Goal: Task Accomplishment & Management: Manage account settings

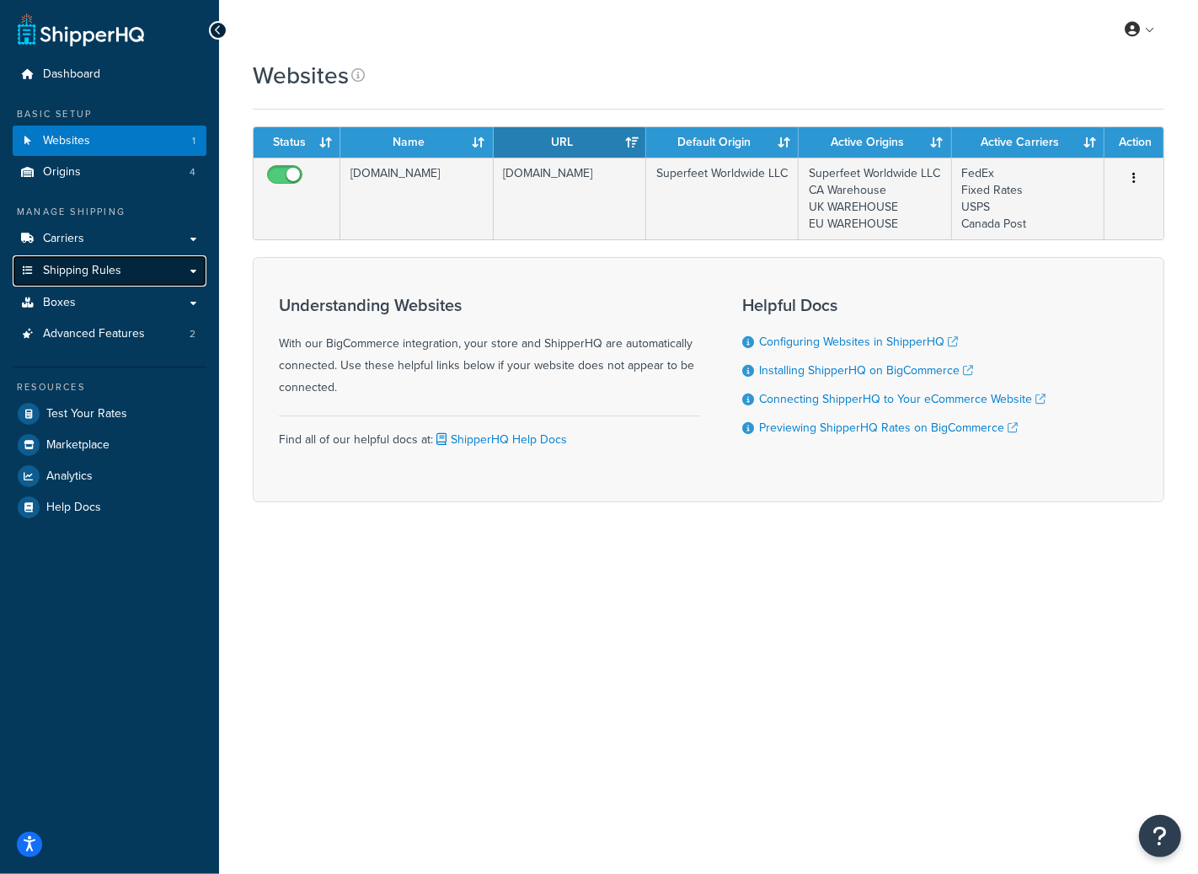
click at [116, 276] on span "Shipping Rules" at bounding box center [82, 271] width 78 height 14
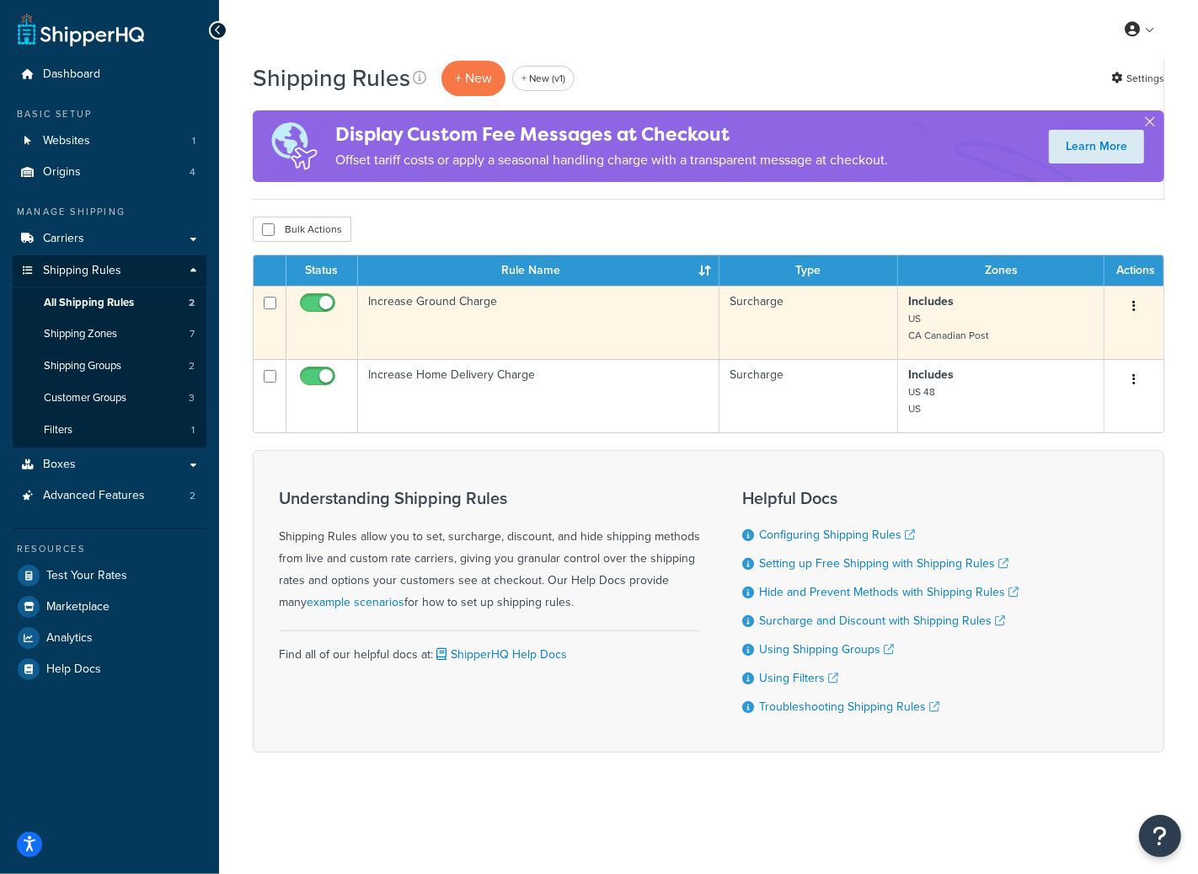
click at [515, 330] on td "Increase Ground Charge" at bounding box center [539, 322] width 362 height 73
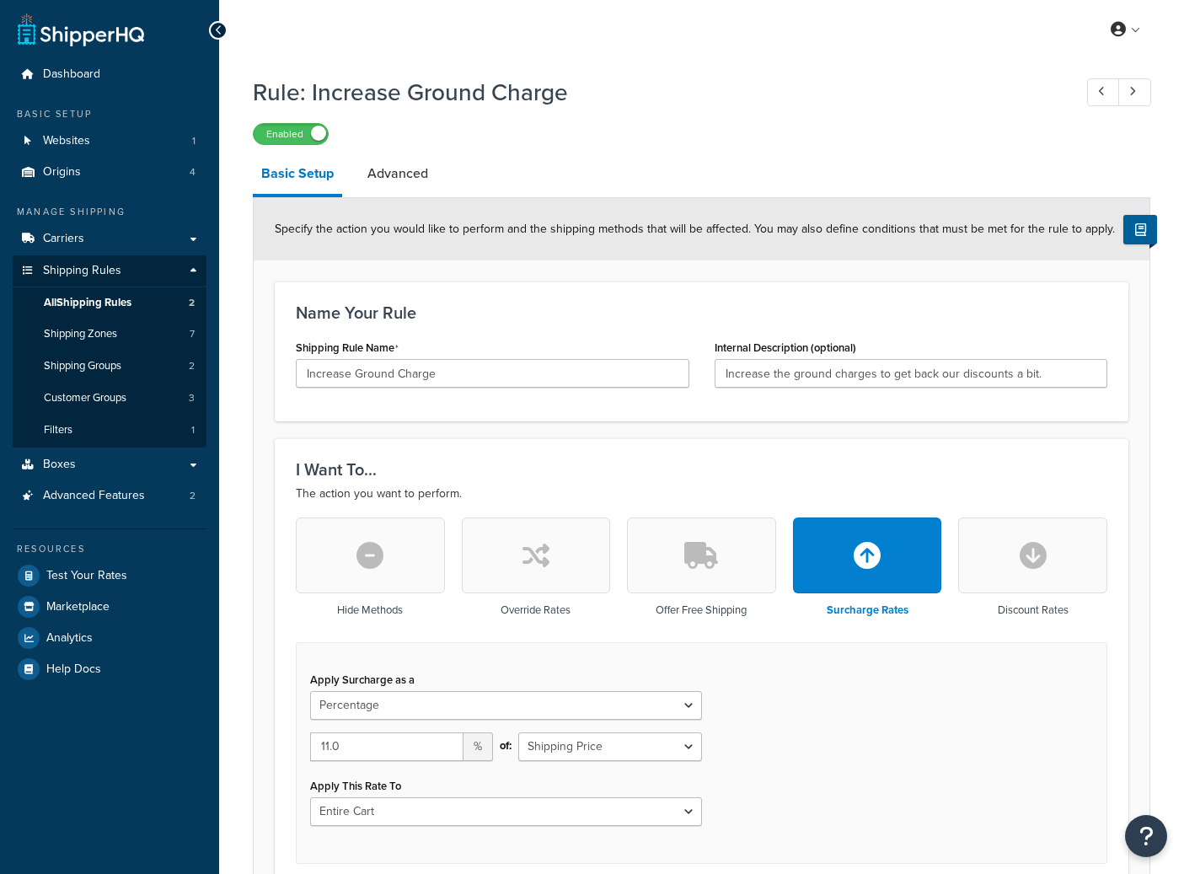
select select "PERCENTAGE"
click at [403, 165] on link "Advanced" at bounding box center [398, 173] width 78 height 40
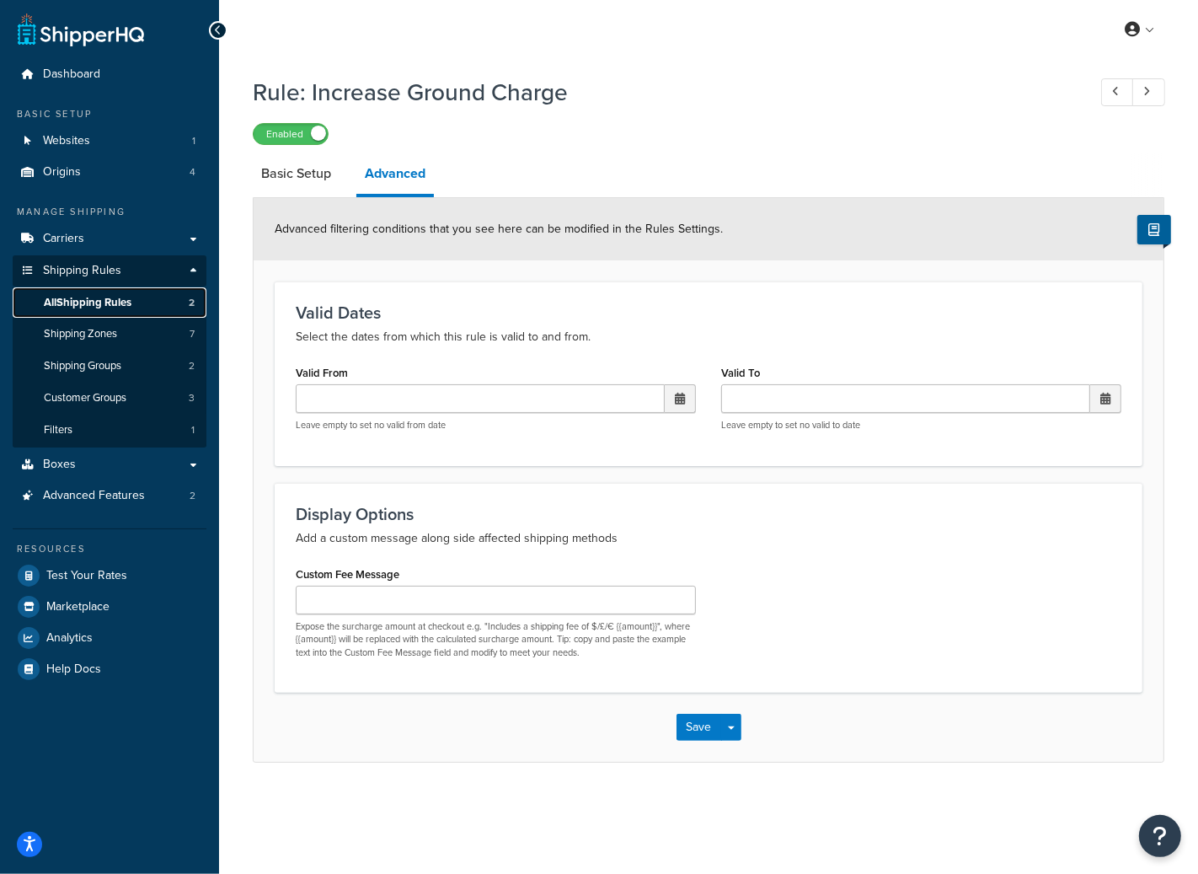
click at [143, 302] on link "All Shipping Rules 2" at bounding box center [110, 302] width 194 height 31
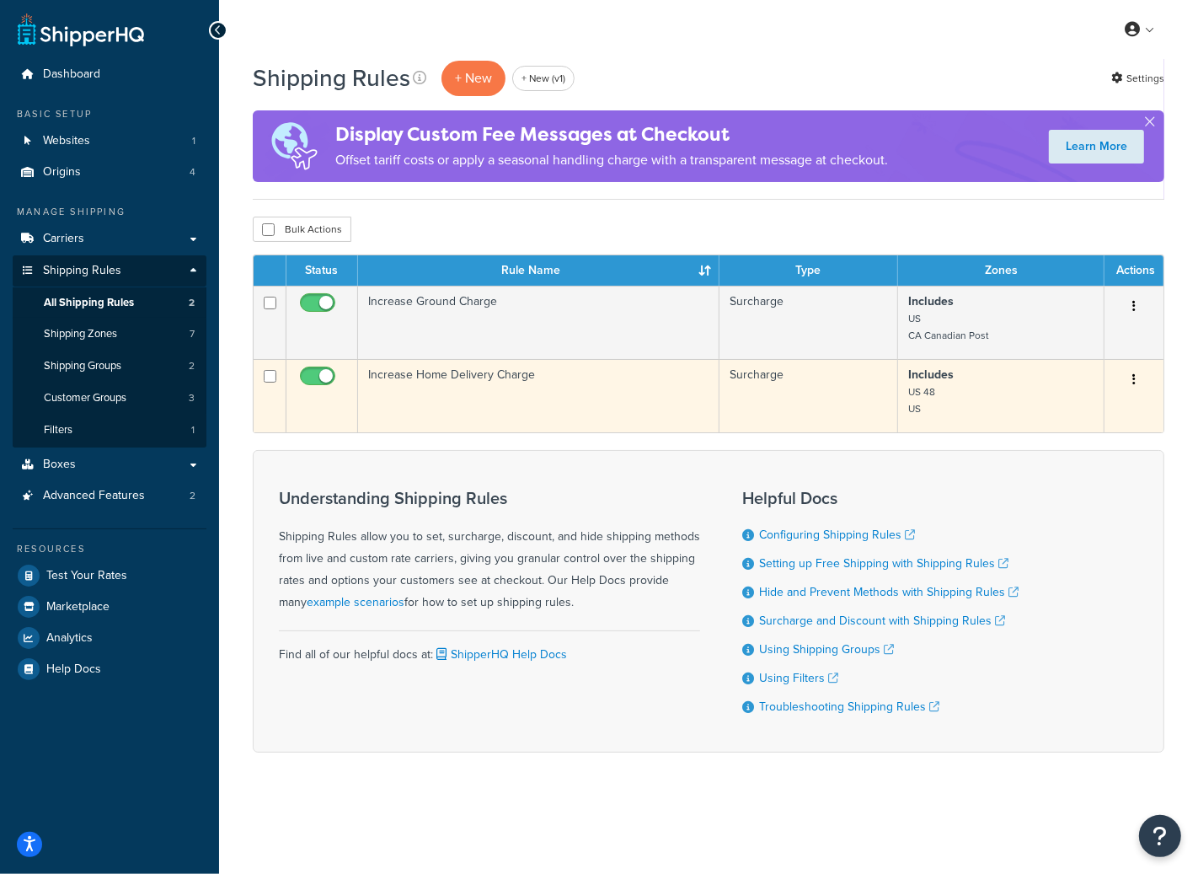
click at [424, 399] on td "Increase Home Delivery Charge" at bounding box center [539, 395] width 362 height 73
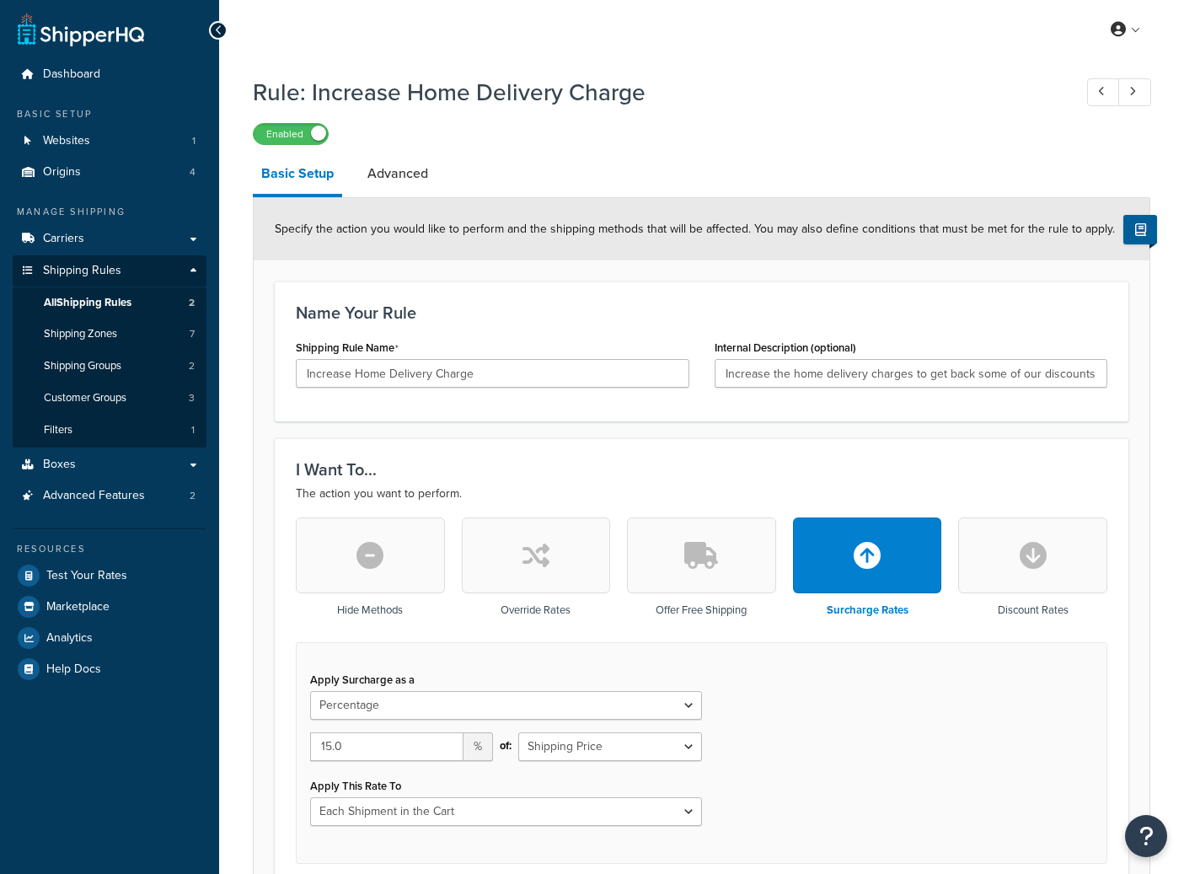
select select "PERCENTAGE"
select select "CART"
drag, startPoint x: 403, startPoint y: 163, endPoint x: 402, endPoint y: 174, distance: 11.0
click at [403, 163] on link "Advanced" at bounding box center [398, 173] width 78 height 40
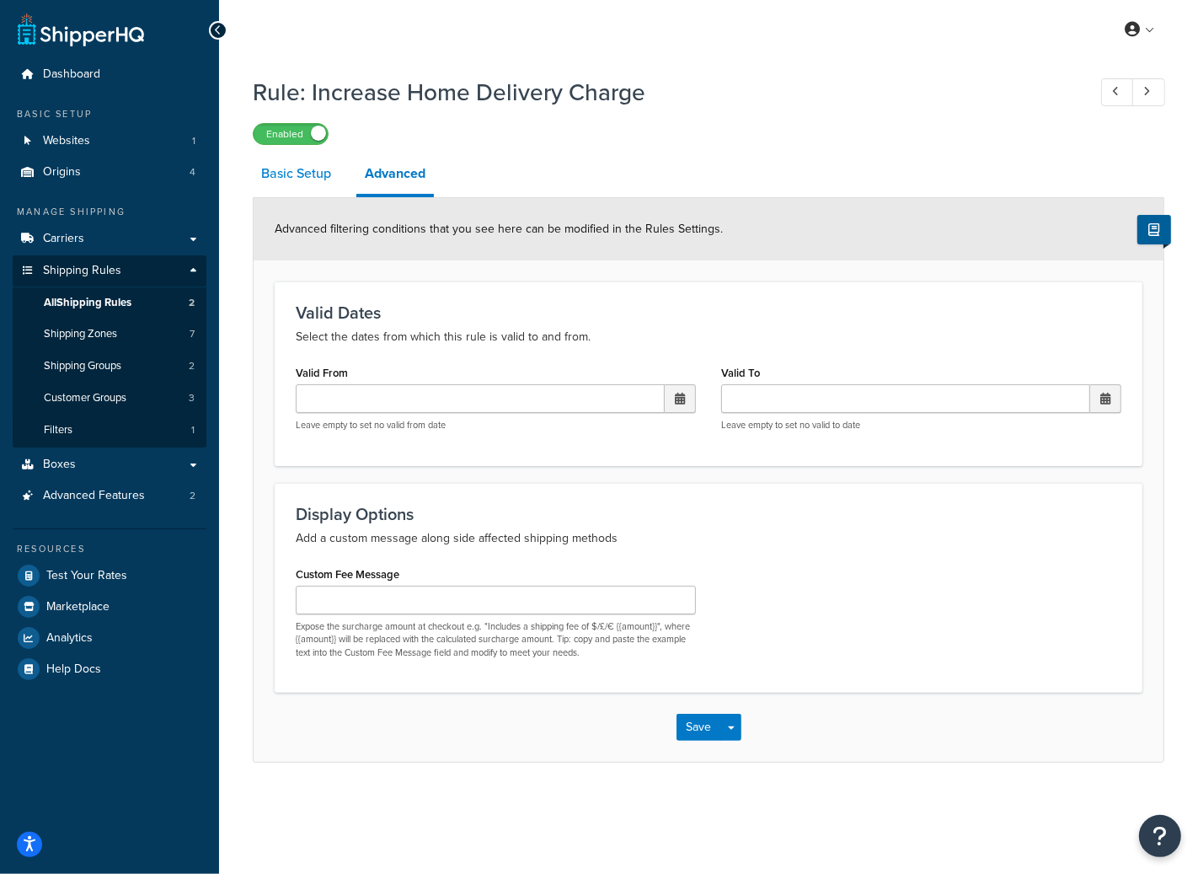
click at [305, 162] on link "Basic Setup" at bounding box center [296, 173] width 87 height 40
select select "PERCENTAGE"
select select "CART"
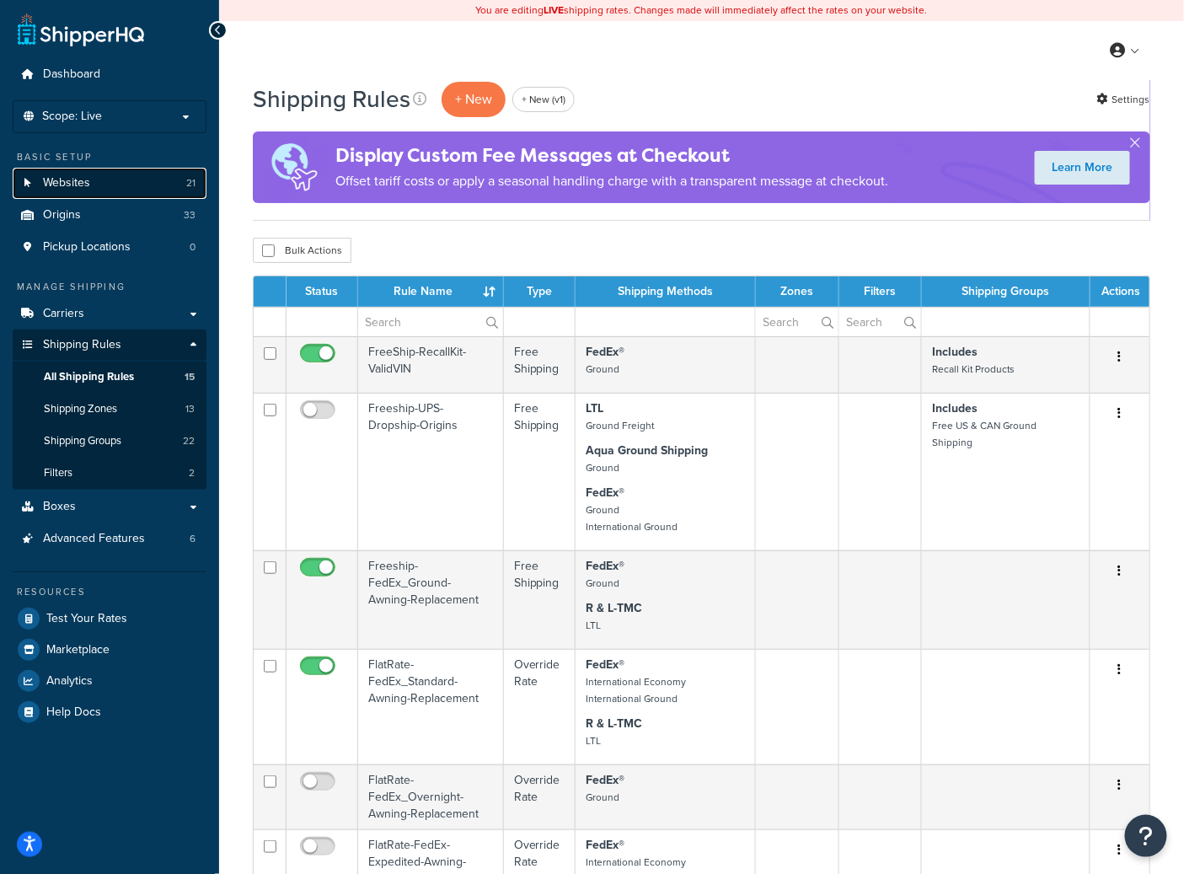
click at [99, 185] on link "Websites 21" at bounding box center [110, 183] width 194 height 31
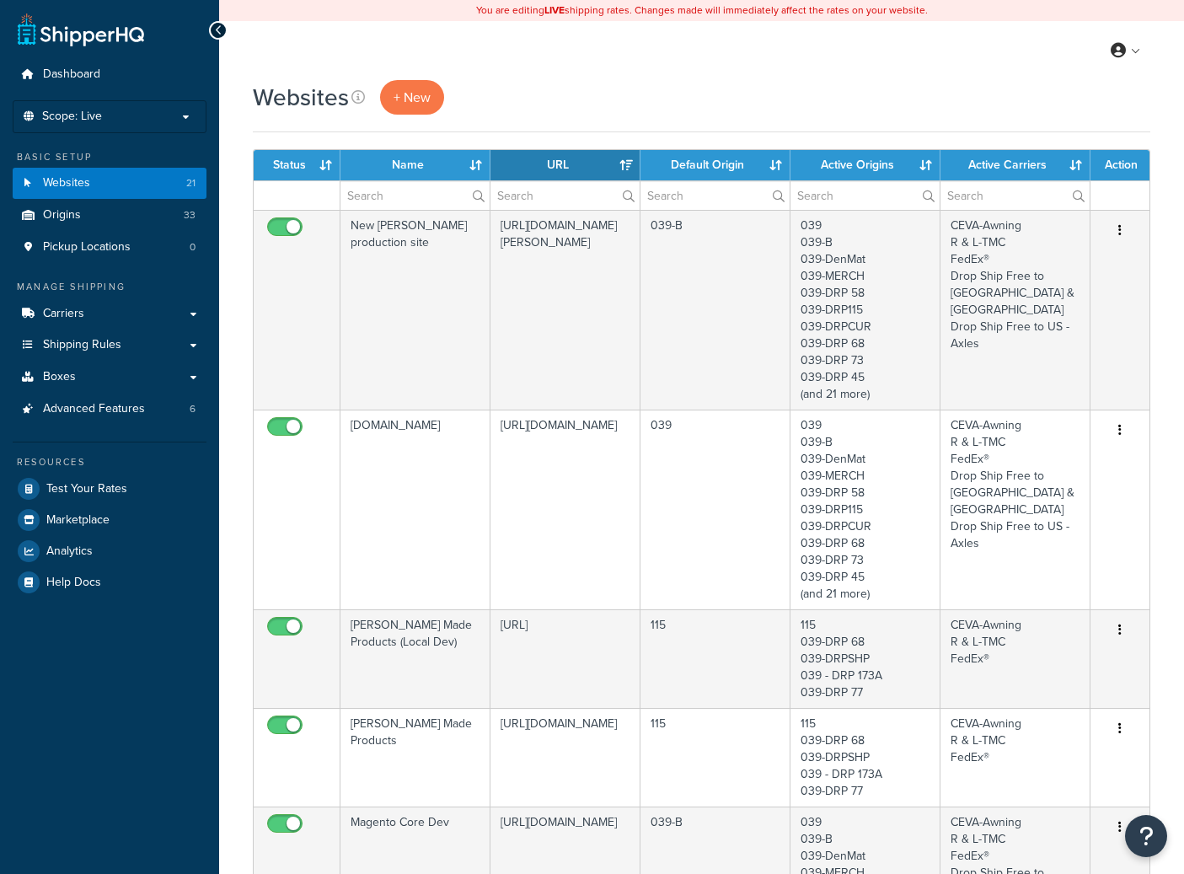
select select "15"
click at [89, 556] on span "Analytics" at bounding box center [69, 551] width 46 height 14
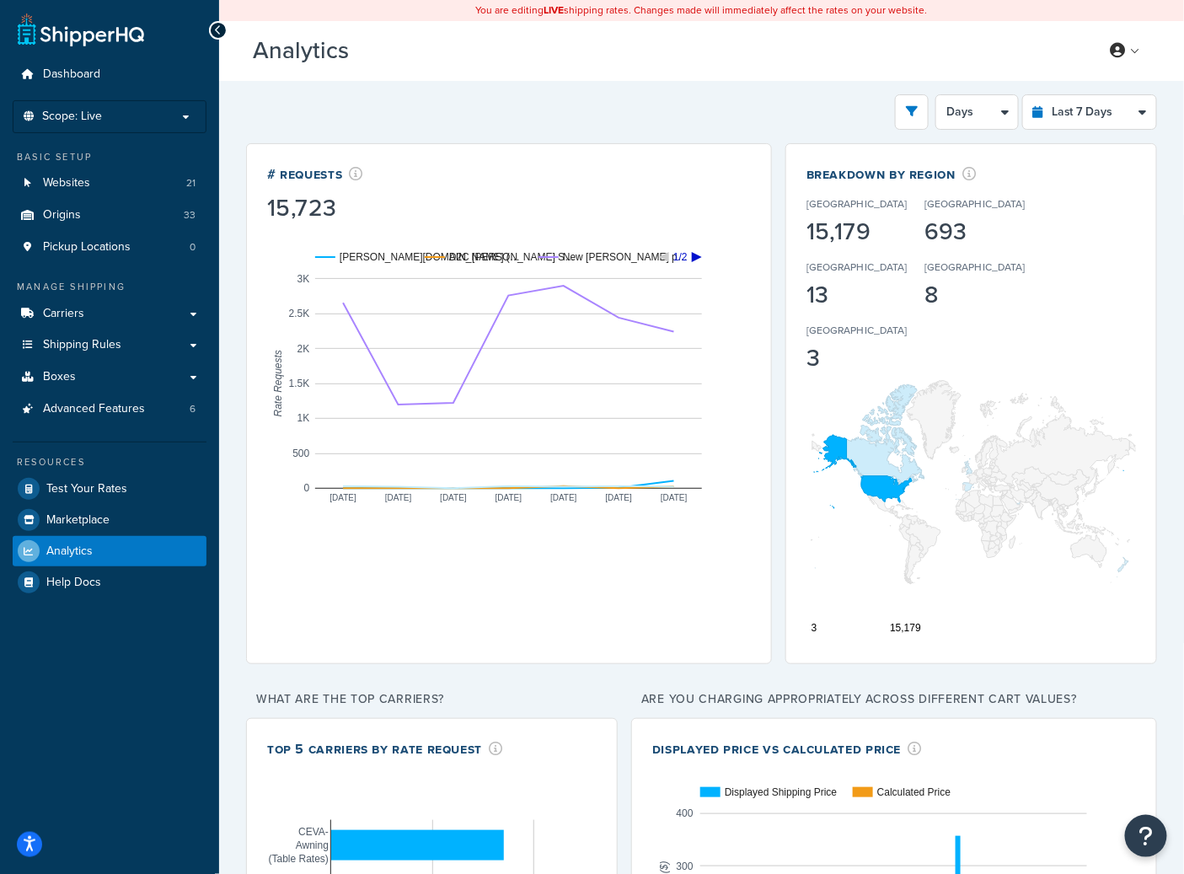
click at [697, 255] on icon "A chart." at bounding box center [697, 257] width 10 height 10
click at [667, 260] on icon "A chart." at bounding box center [664, 257] width 10 height 10
click at [1091, 131] on div "Filters Website Aqua Training Bag Aqua Training Bag (LDN) Aqua Training Bag (Lo…" at bounding box center [701, 602] width 911 height 1016
click at [1097, 121] on select "Last 24 Hours Last 7 Days Last 30 Days Last 3 Months Last 6 Months Last 12 Mont…" at bounding box center [1089, 112] width 133 height 34
select select "last_30_days"
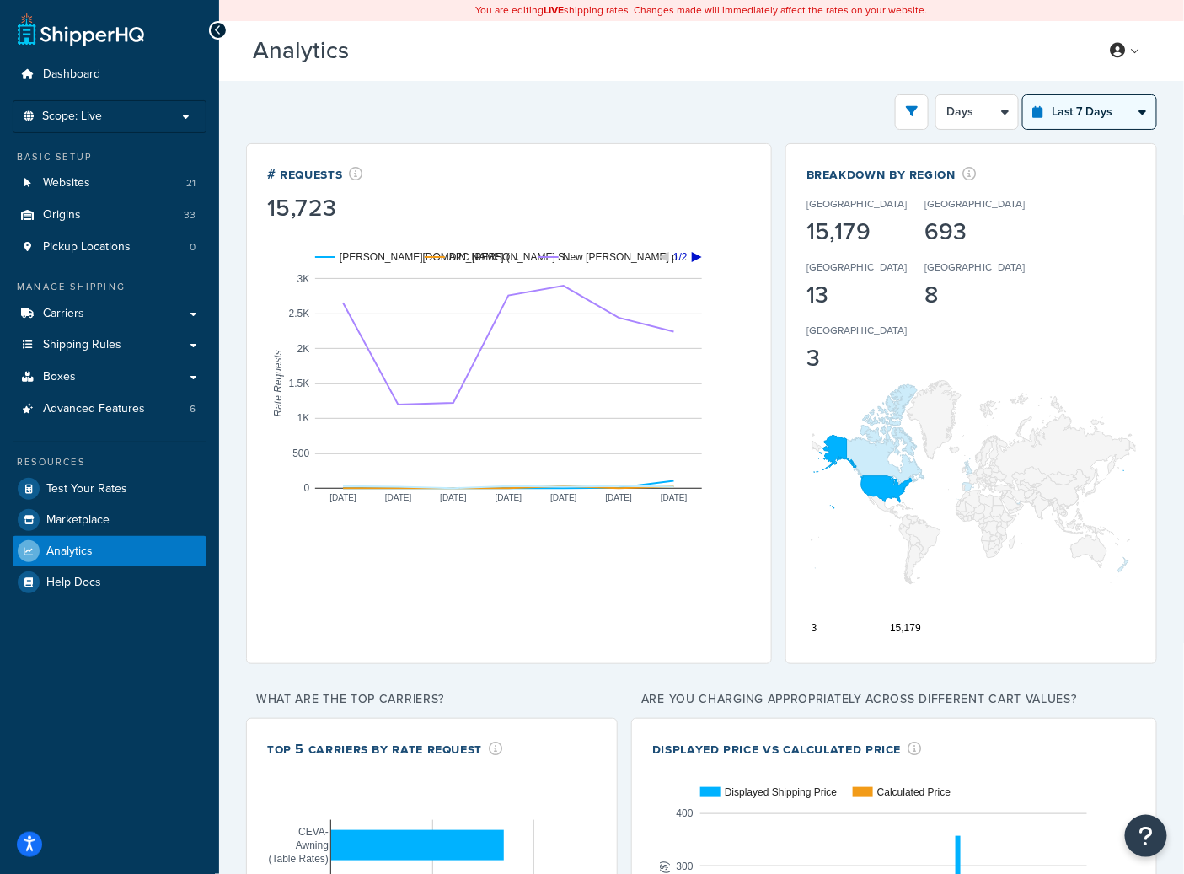
click at [1023, 95] on select "Last 24 Hours Last 7 Days Last 30 Days Last 3 Months Last 6 Months Last 12 Mont…" at bounding box center [1089, 112] width 133 height 34
select select "5d"
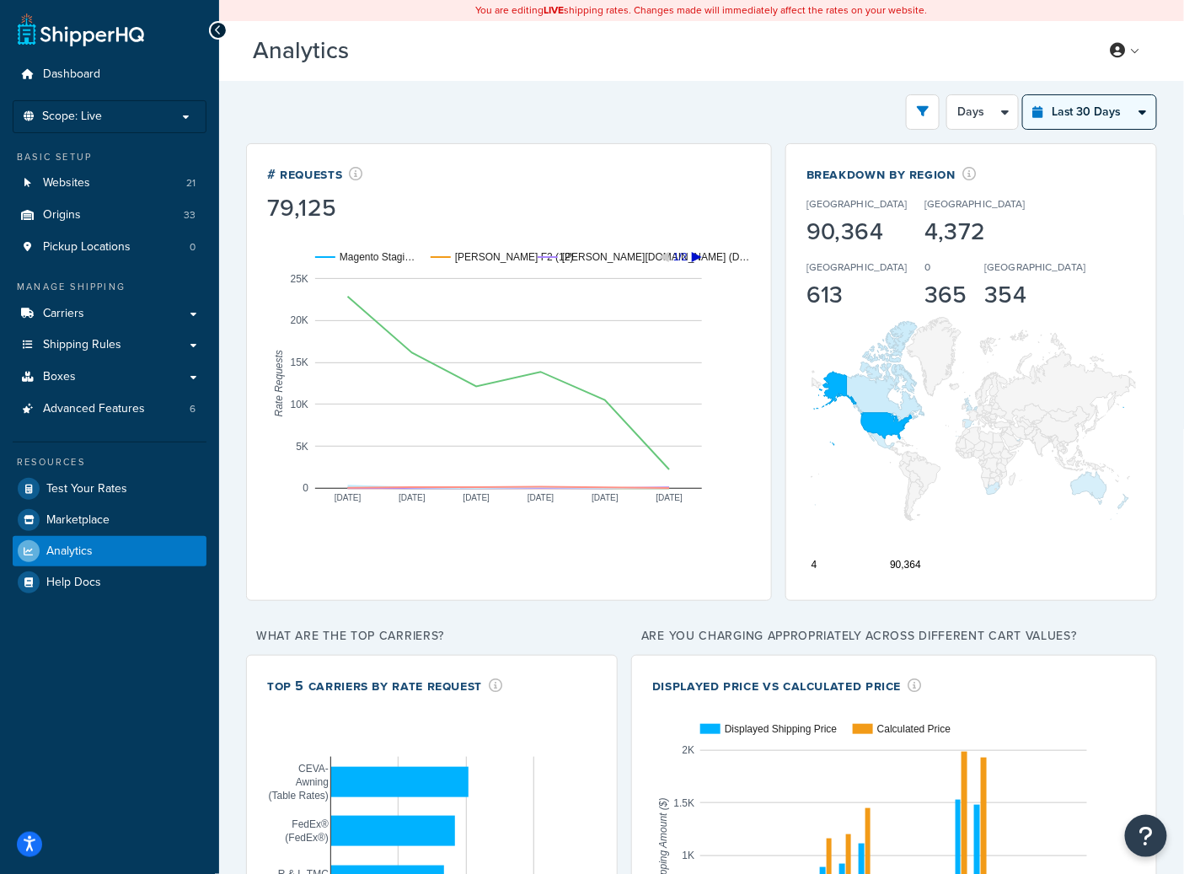
click at [1096, 118] on select "Last 24 Hours Last 7 Days Last 30 Days Last 3 Months Last 6 Months Last 12 Mont…" at bounding box center [1089, 112] width 133 height 34
select select "last_3_months"
click at [1023, 95] on select "Last 24 Hours Last 7 Days Last 30 Days Last 3 Months Last 6 Months Last 12 Mont…" at bounding box center [1089, 112] width 133 height 34
select select "1w"
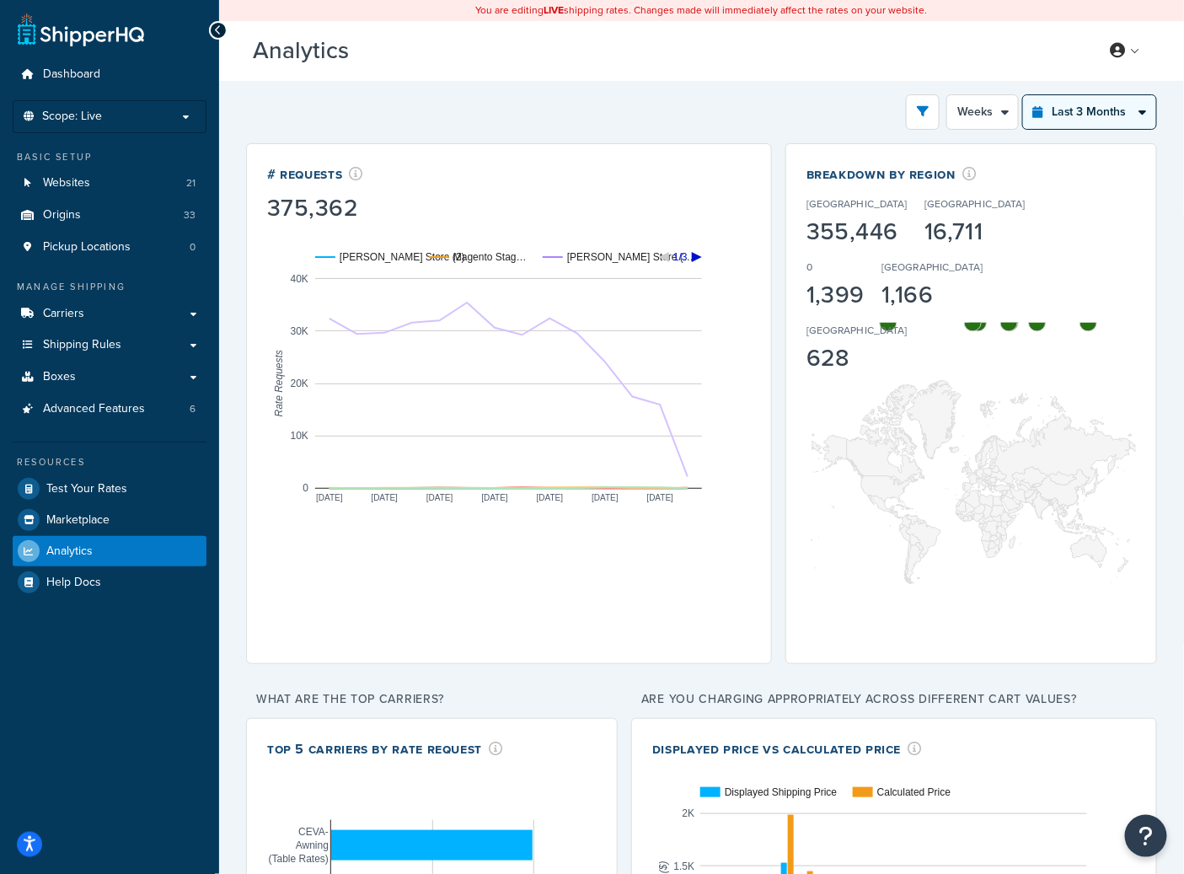
click at [1118, 105] on select "Last 24 Hours Last 7 Days Last 30 Days Last 3 Months Last 6 Months Last 12 Mont…" at bounding box center [1089, 112] width 133 height 34
select select "last_year"
click at [1023, 95] on select "Last 24 Hours Last 7 Days Last 30 Days Last 3 Months Last 6 Months Last 12 Mont…" at bounding box center [1089, 112] width 133 height 34
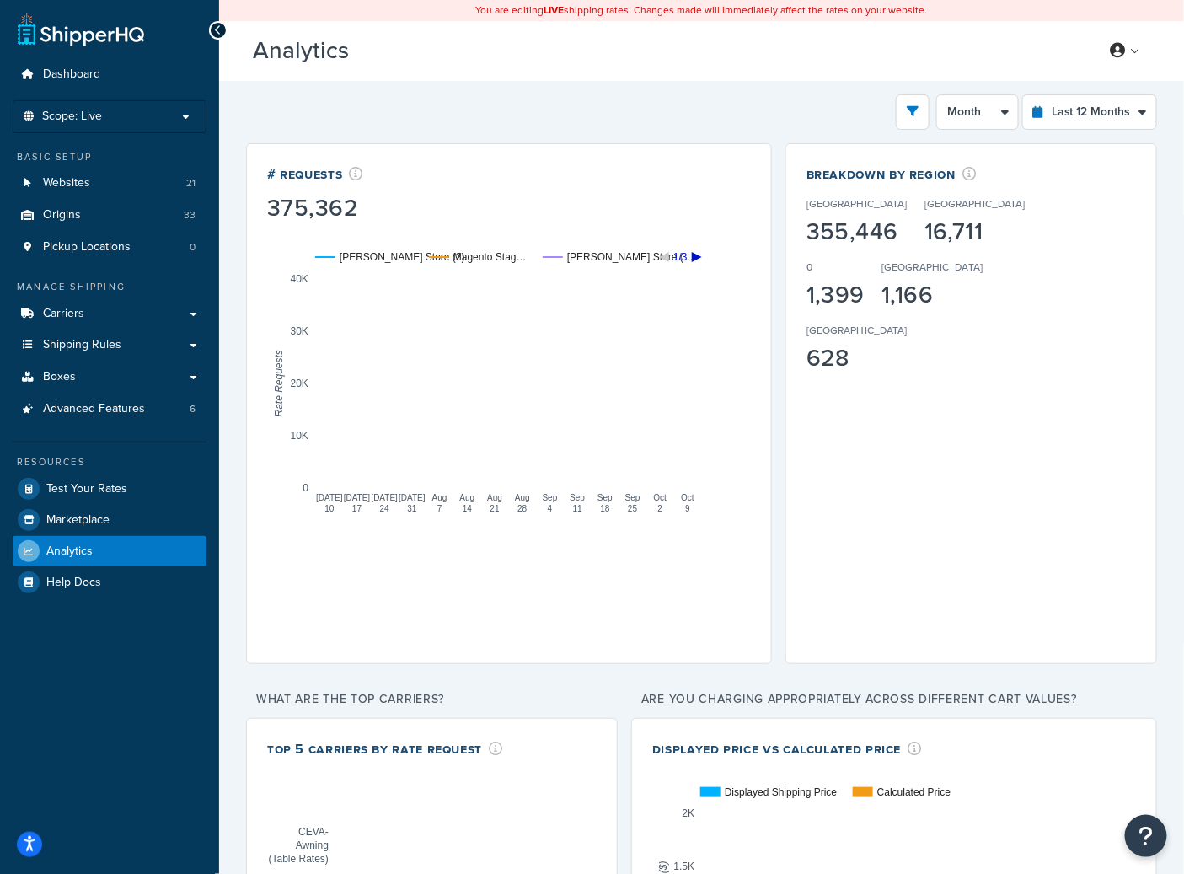
select select "1M"
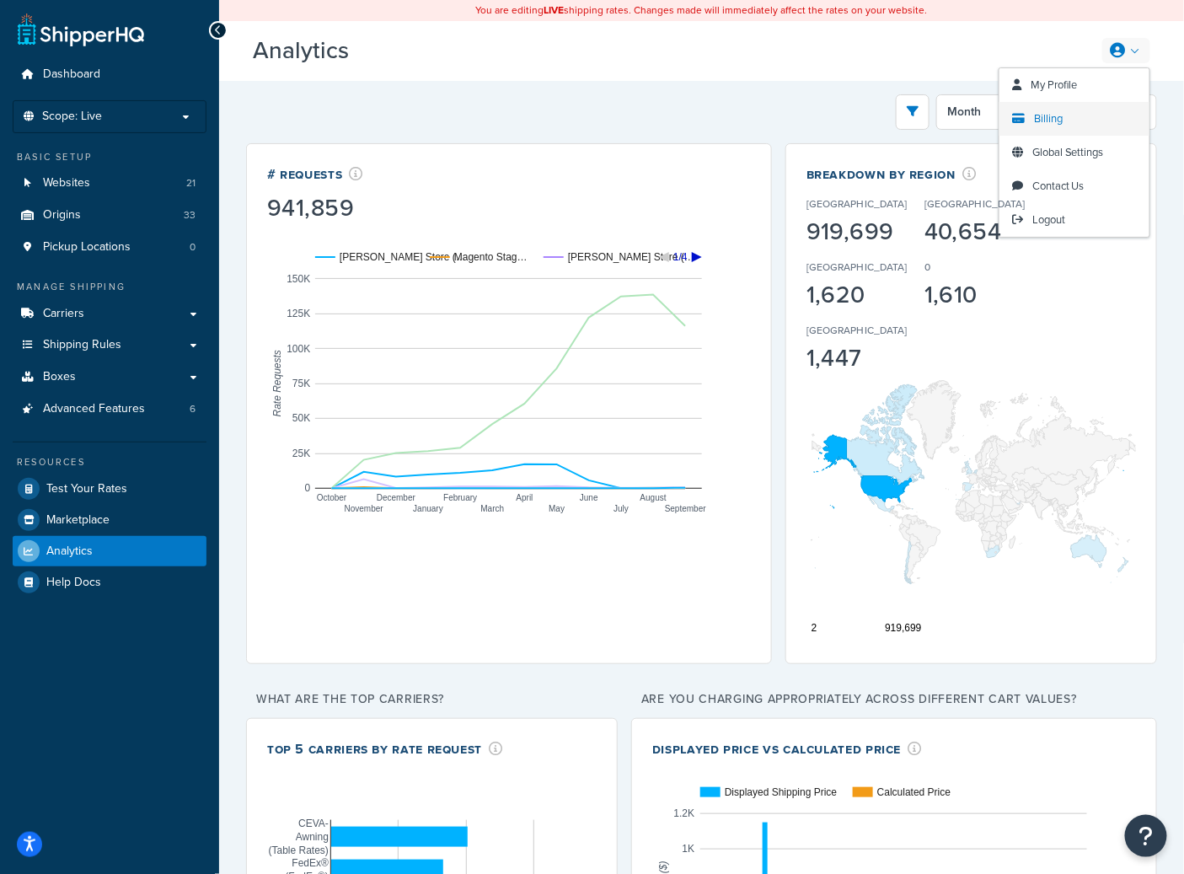
click at [1060, 115] on span "Billing" at bounding box center [1048, 118] width 29 height 16
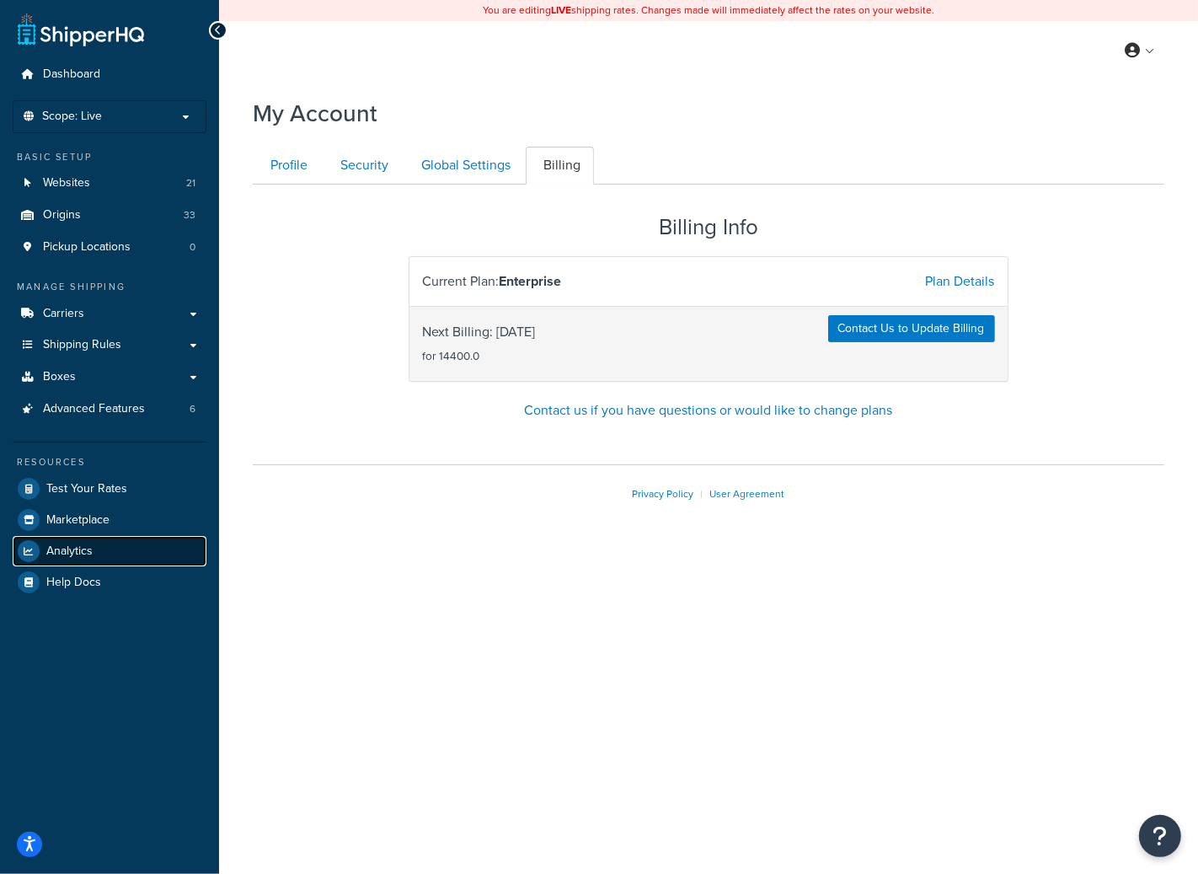
click at [82, 544] on span "Analytics" at bounding box center [69, 551] width 46 height 14
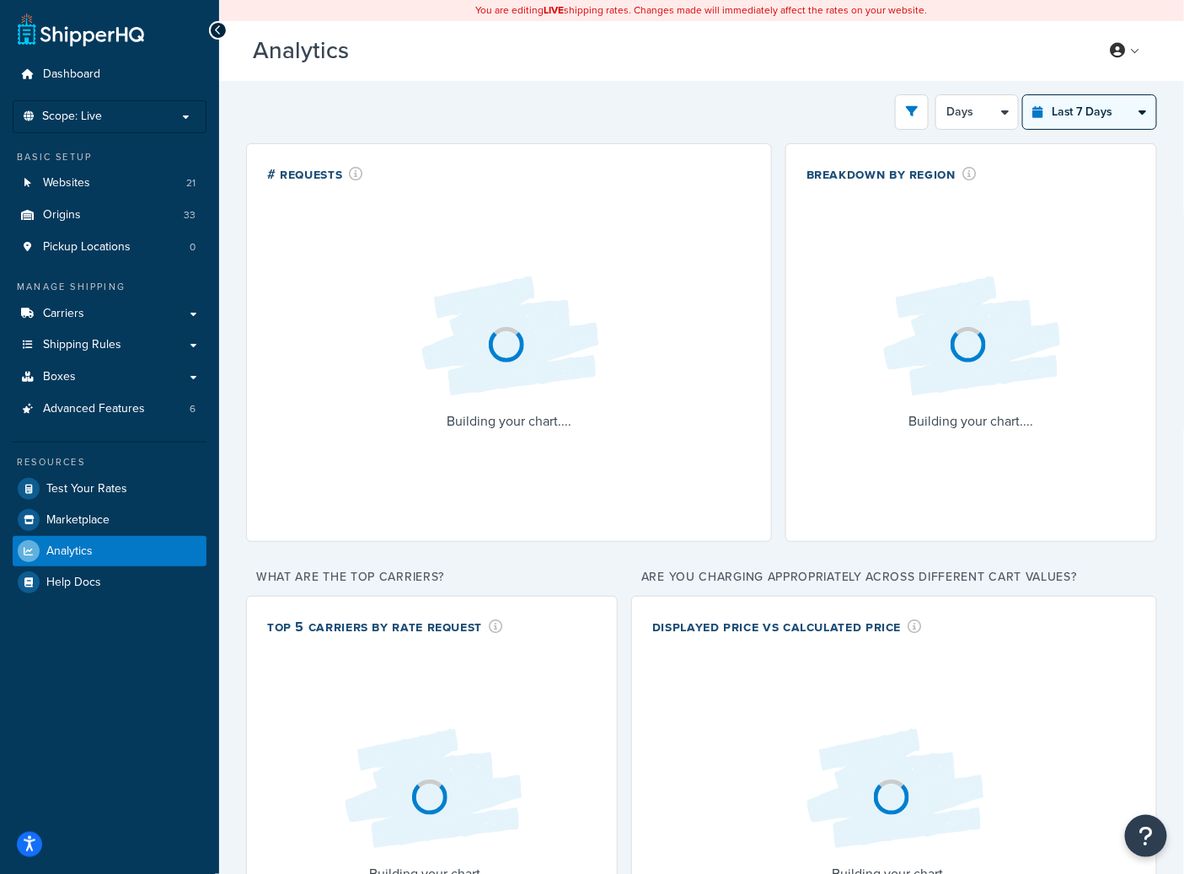
click at [1090, 113] on select "Last 24 Hours Last 7 Days Last 30 Days Last 3 Months Last 6 Months Last 12 Mont…" at bounding box center [1089, 112] width 133 height 34
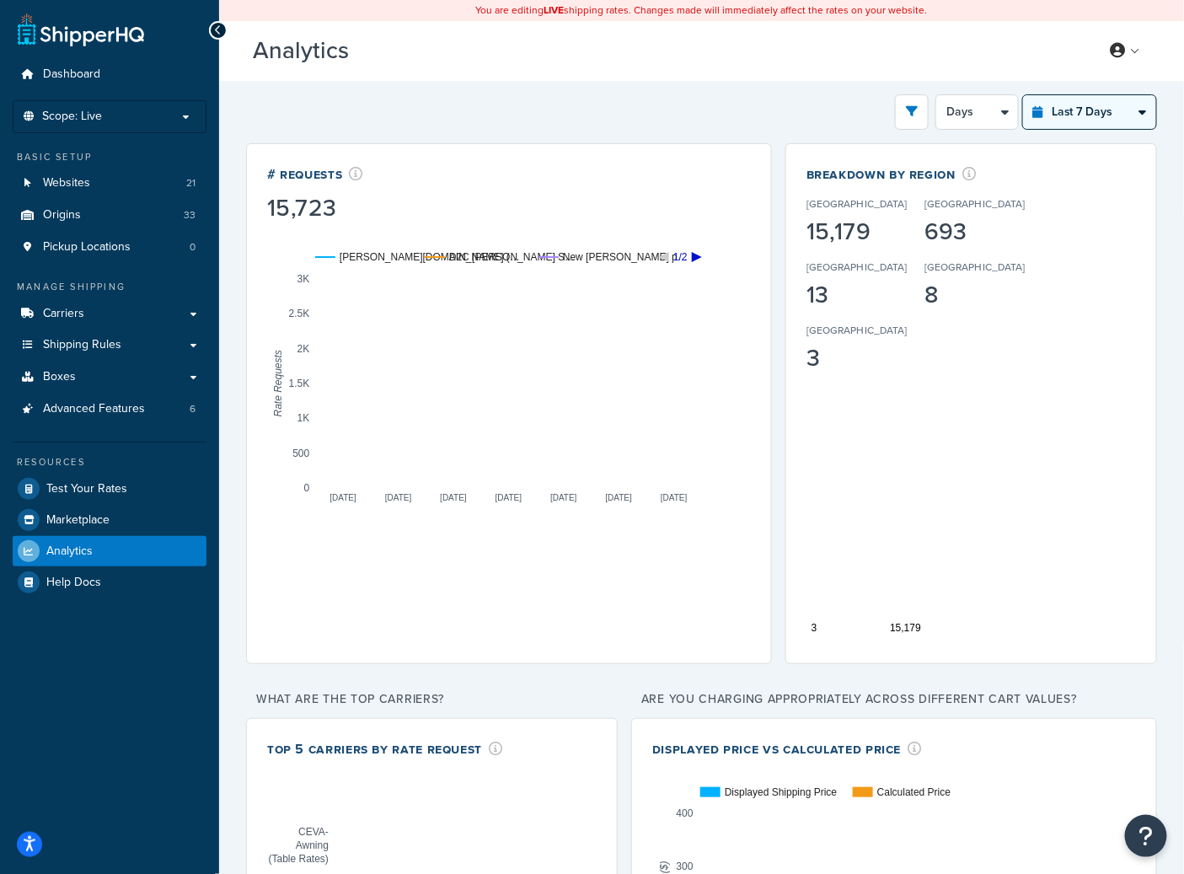
select select "last_3_months"
click at [1023, 95] on select "Last 24 Hours Last 7 Days Last 30 Days Last 3 Months Last 6 Months Last 12 Mont…" at bounding box center [1089, 112] width 133 height 34
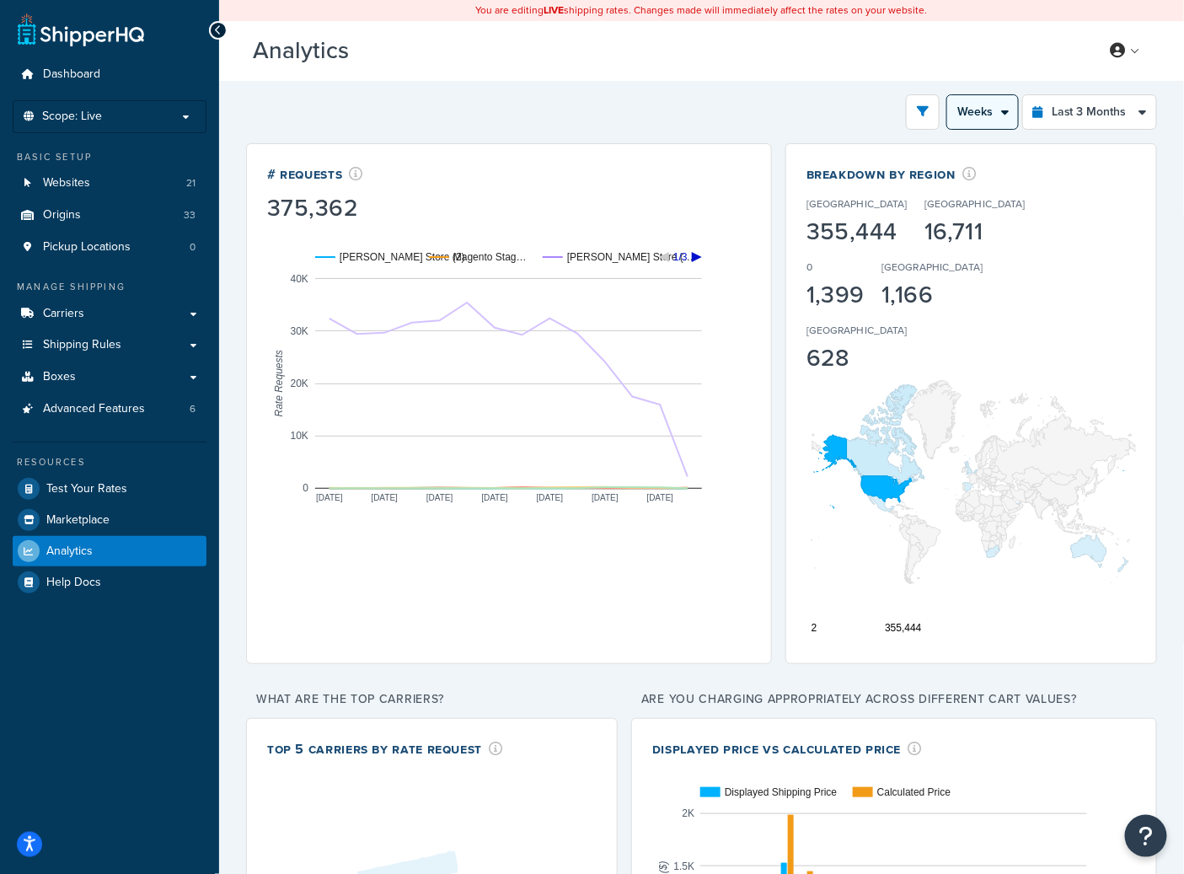
click at [972, 119] on select "Month Weeks" at bounding box center [982, 112] width 71 height 34
select select "1M"
click at [947, 95] on select "Month Weeks" at bounding box center [982, 112] width 71 height 34
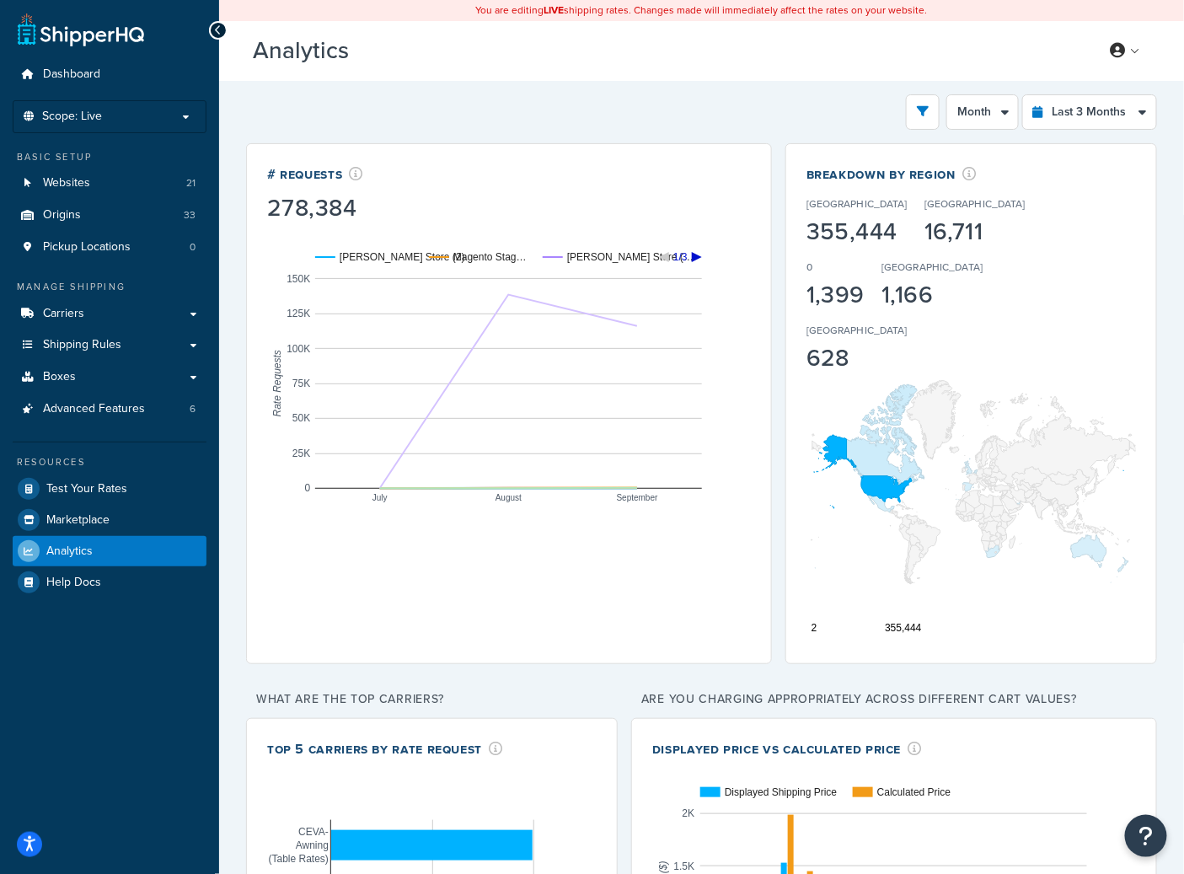
click at [701, 257] on icon "A chart." at bounding box center [697, 257] width 10 height 10
click at [1069, 115] on select "Last 24 Hours Last 7 Days Last 30 Days Last 3 Months Last 6 Months Last 12 Mont…" at bounding box center [1089, 112] width 133 height 34
select select "last_24_hours"
click at [1023, 95] on select "Last 24 Hours Last 7 Days Last 30 Days Last 3 Months Last 6 Months Last 12 Mont…" at bounding box center [1089, 112] width 133 height 34
select select "1h"
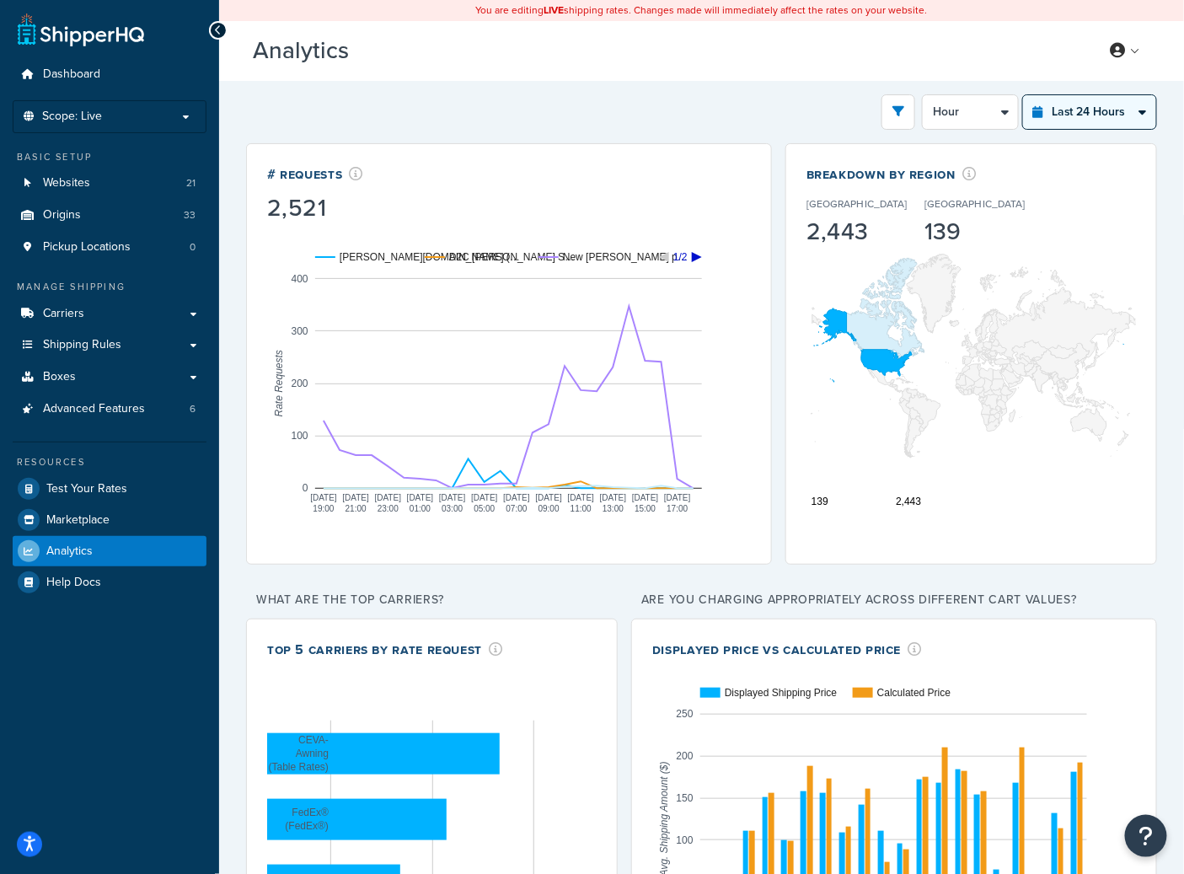
click at [1108, 106] on select "Last 24 Hours Last 7 Days Last 30 Days Last 3 Months Last 6 Months Last 12 Mont…" at bounding box center [1089, 112] width 133 height 34
select select "last_year"
click at [1023, 95] on select "Last 24 Hours Last 7 Days Last 30 Days Last 3 Months Last 6 Months Last 12 Mont…" at bounding box center [1089, 112] width 133 height 34
select select "1M"
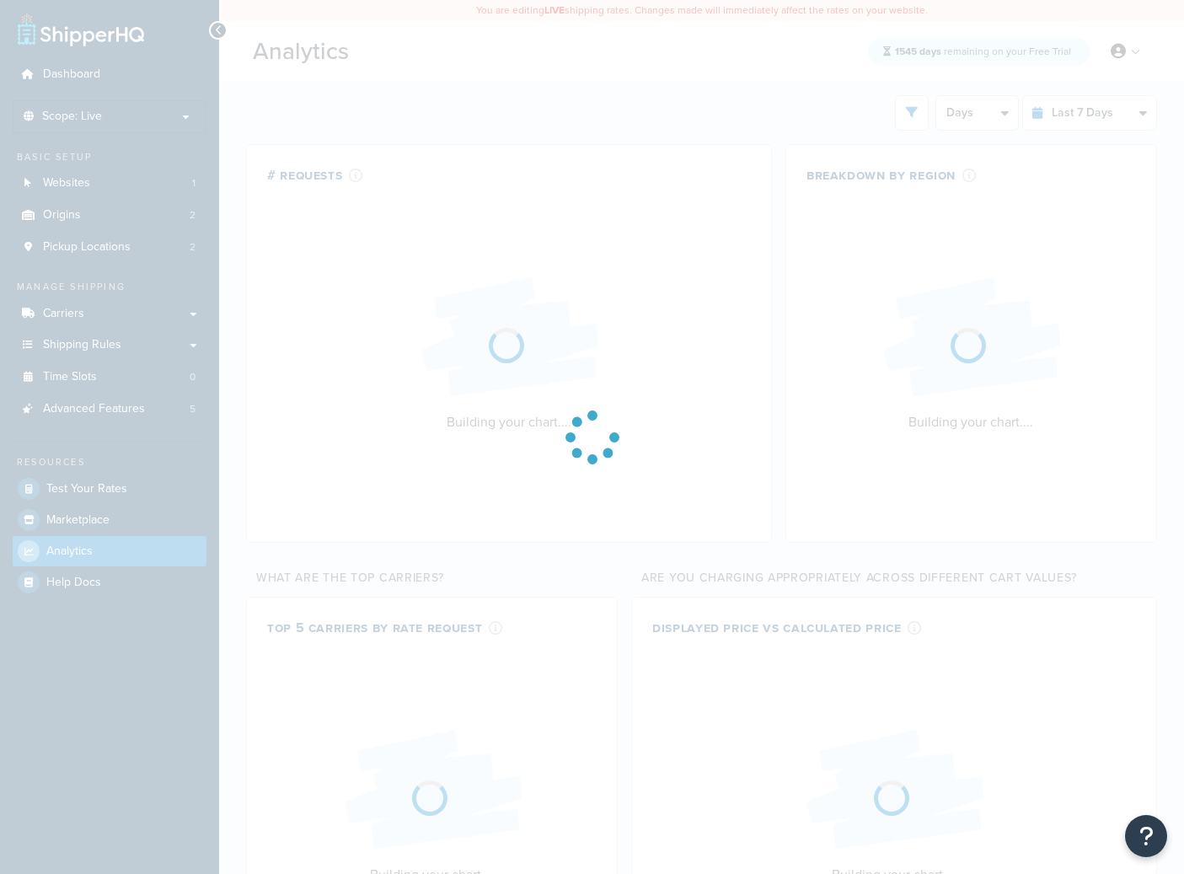
select select "last_7_days"
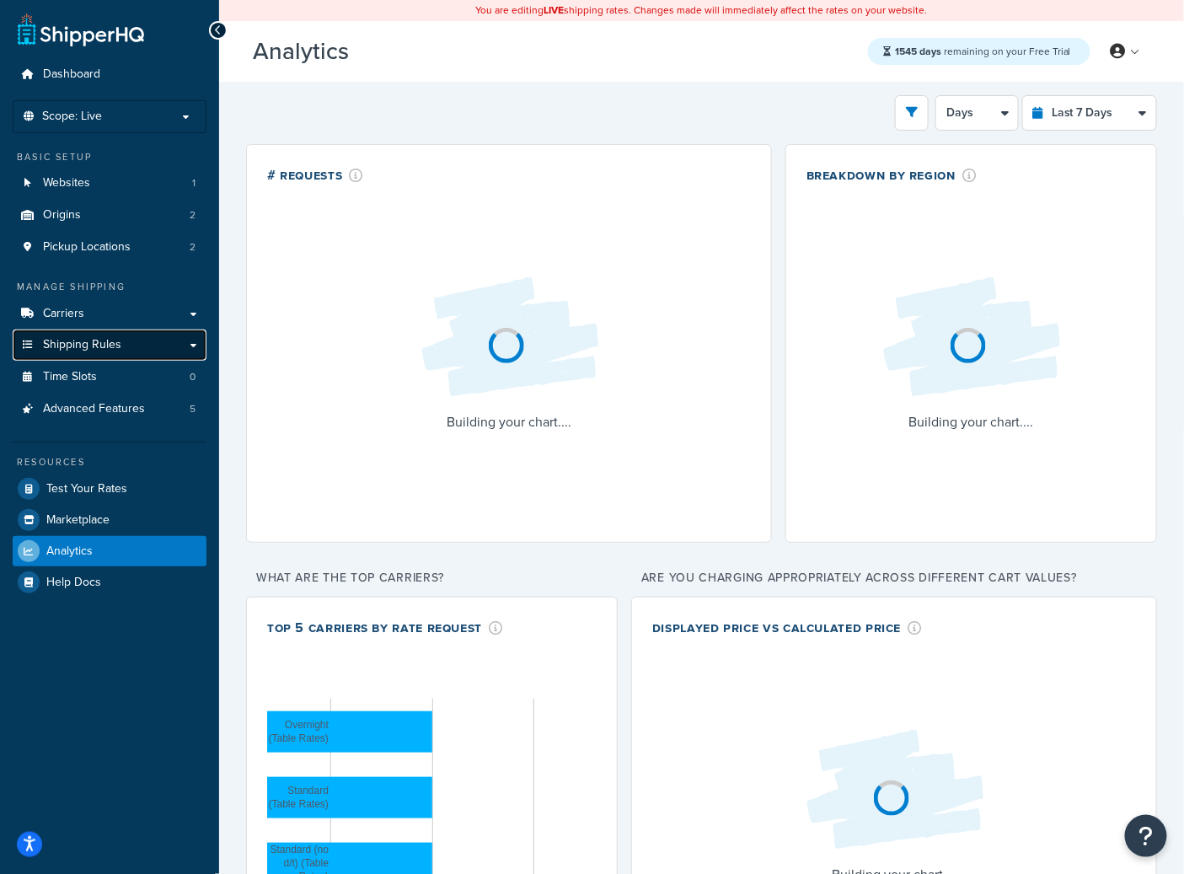
click at [134, 330] on link "Shipping Rules" at bounding box center [110, 345] width 194 height 31
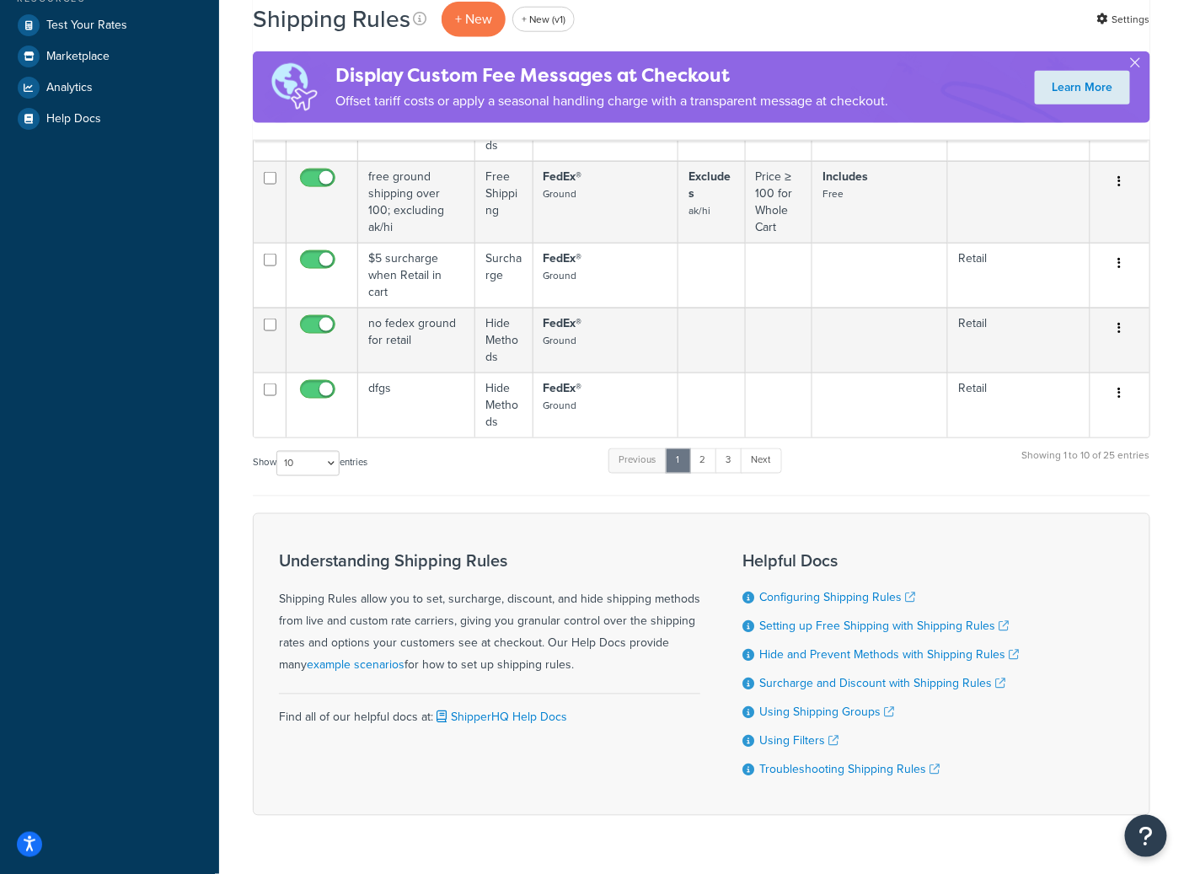
scroll to position [672, 0]
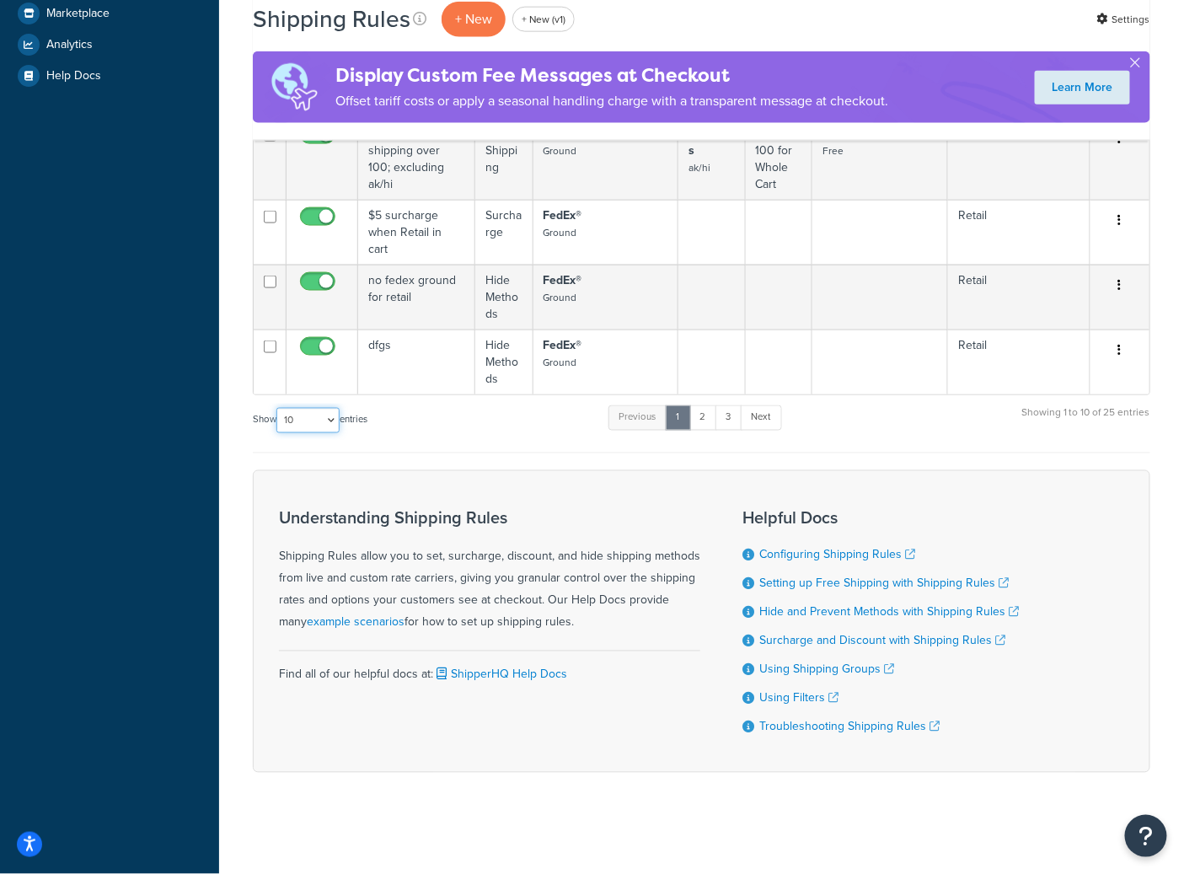
click at [330, 422] on select "10 15 25 50 100 1000" at bounding box center [307, 420] width 63 height 25
select select "1000"
click at [278, 408] on select "10 15 25 50 100 1000" at bounding box center [307, 420] width 63 height 25
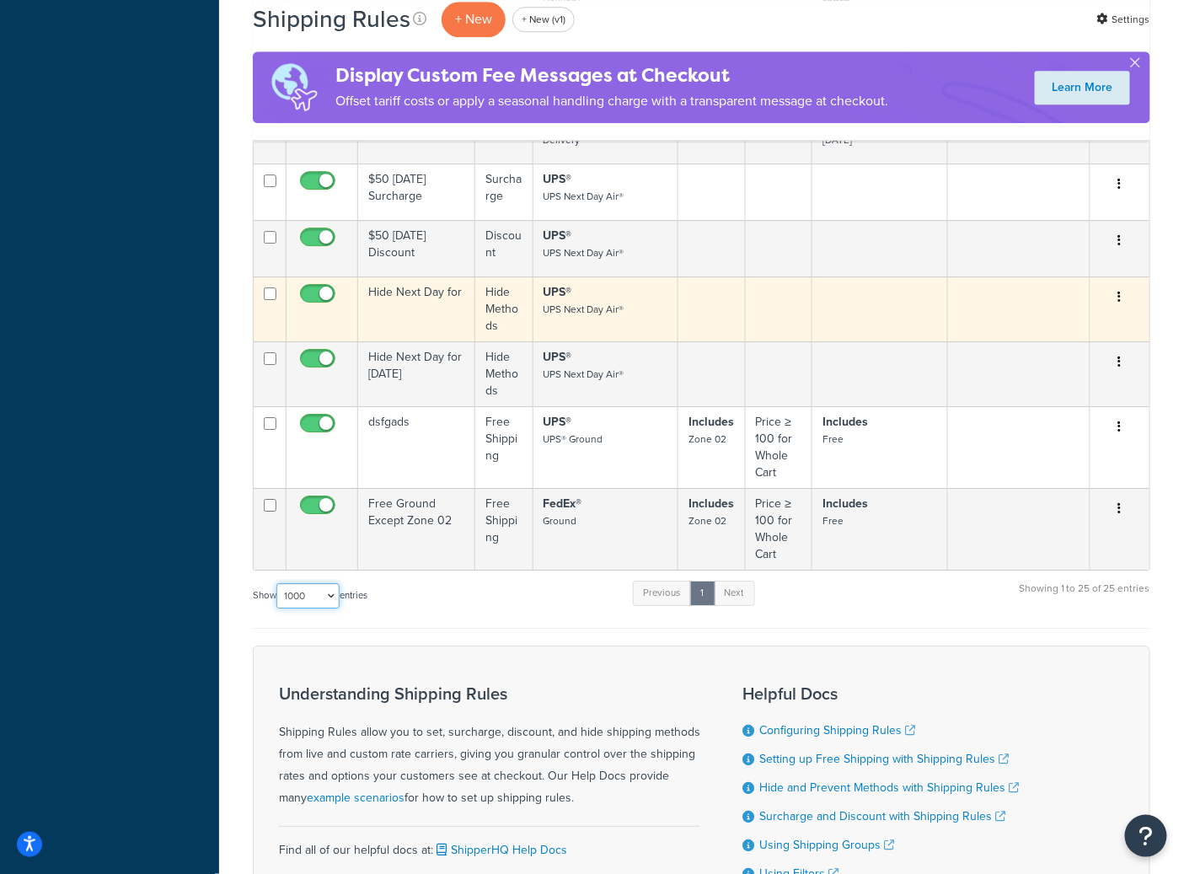
scroll to position [1557, 0]
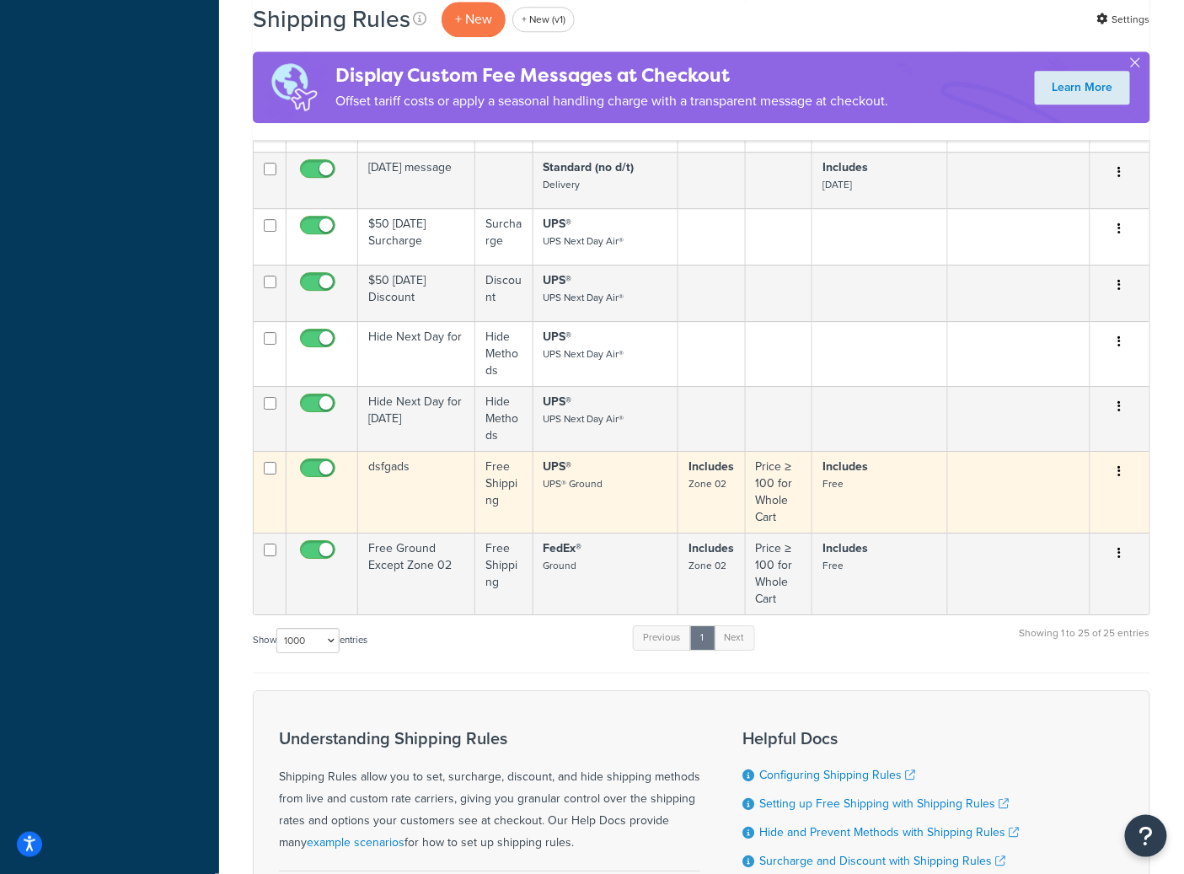
click at [317, 477] on input "checkbox" at bounding box center [320, 472] width 46 height 21
checkbox input "false"
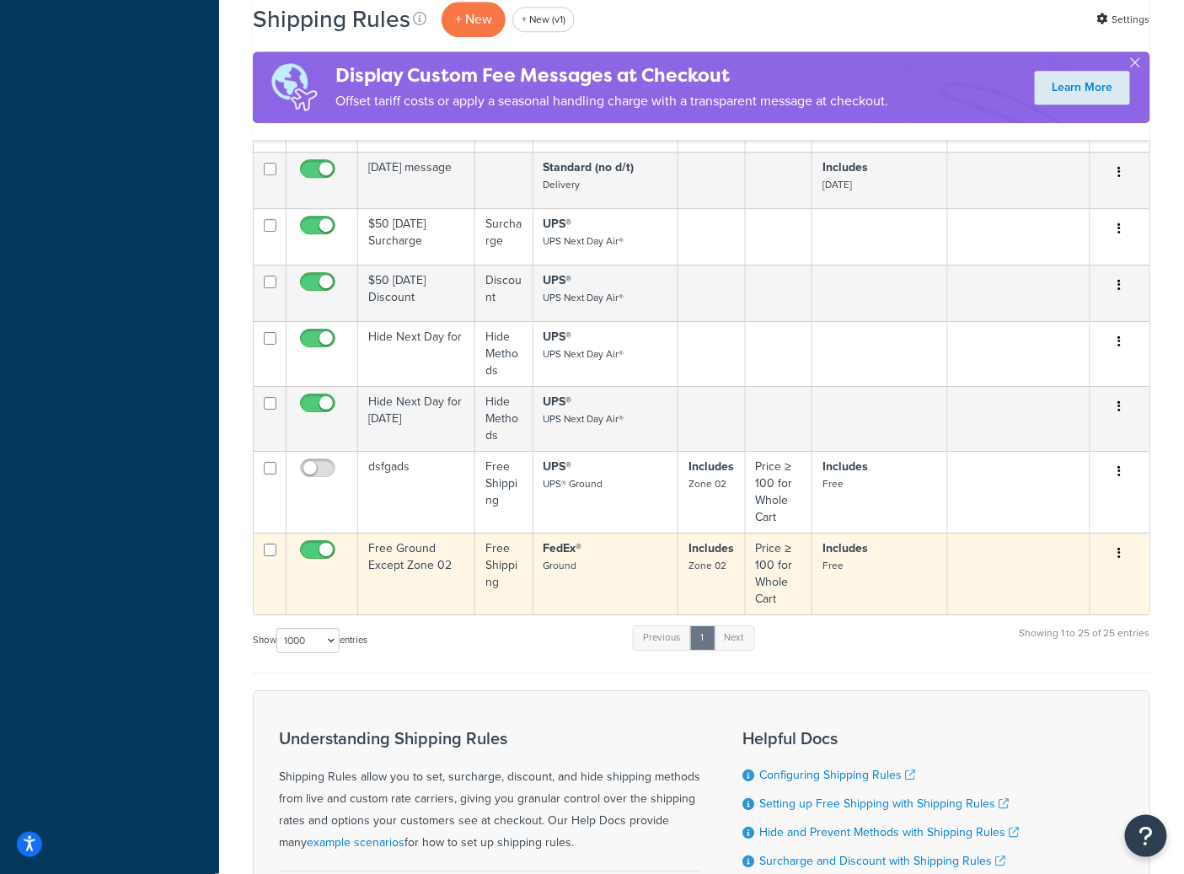
click at [310, 564] on input "checkbox" at bounding box center [320, 554] width 46 height 21
checkbox input "false"
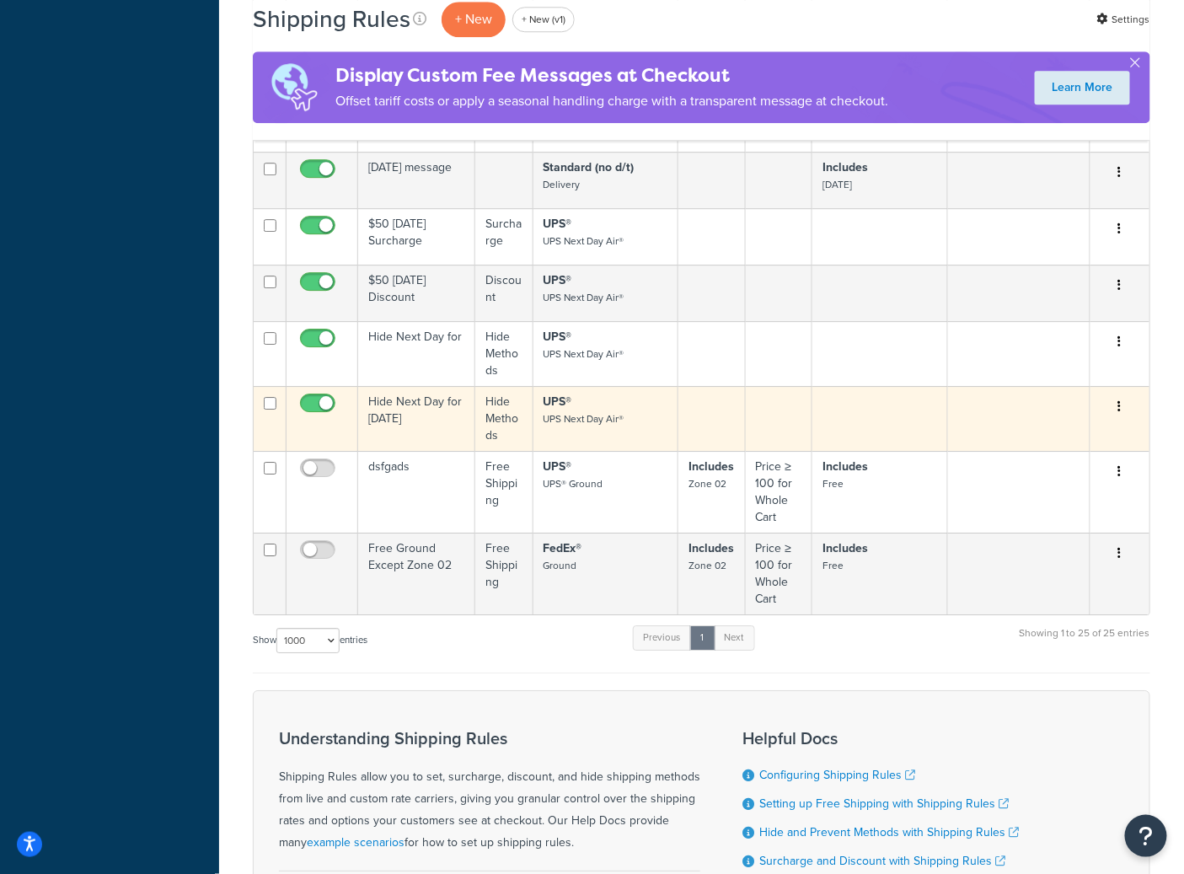
click at [313, 411] on input "checkbox" at bounding box center [320, 407] width 46 height 21
checkbox input "false"
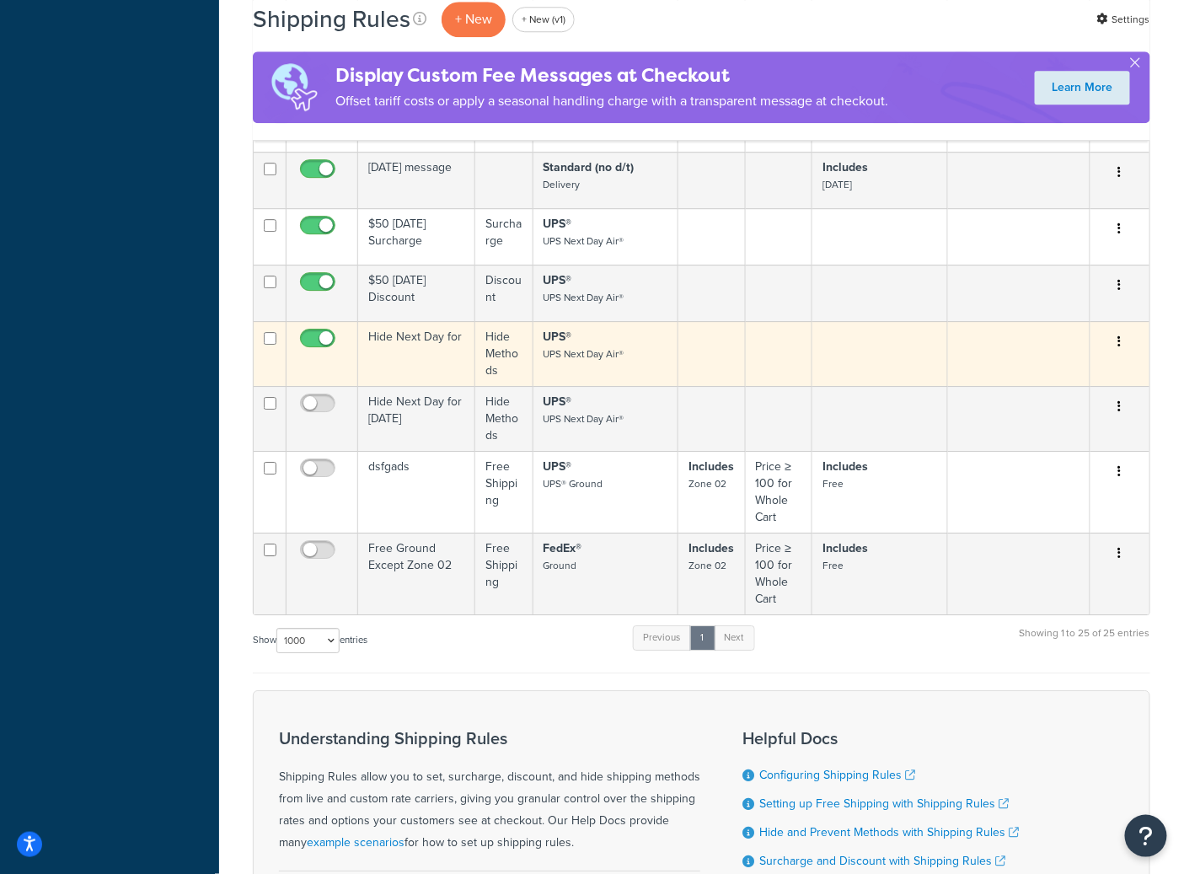
click at [314, 346] on input "checkbox" at bounding box center [320, 342] width 46 height 21
checkbox input "false"
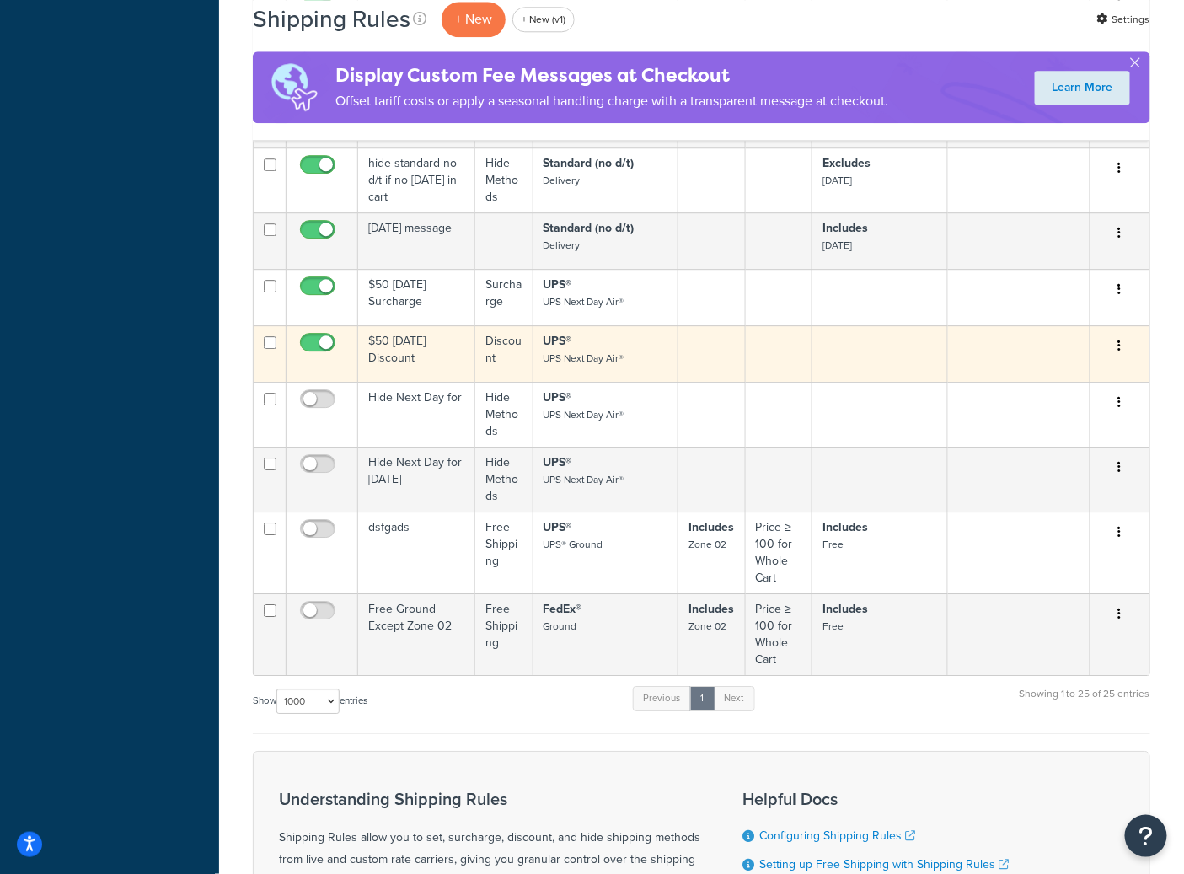
scroll to position [1456, 0]
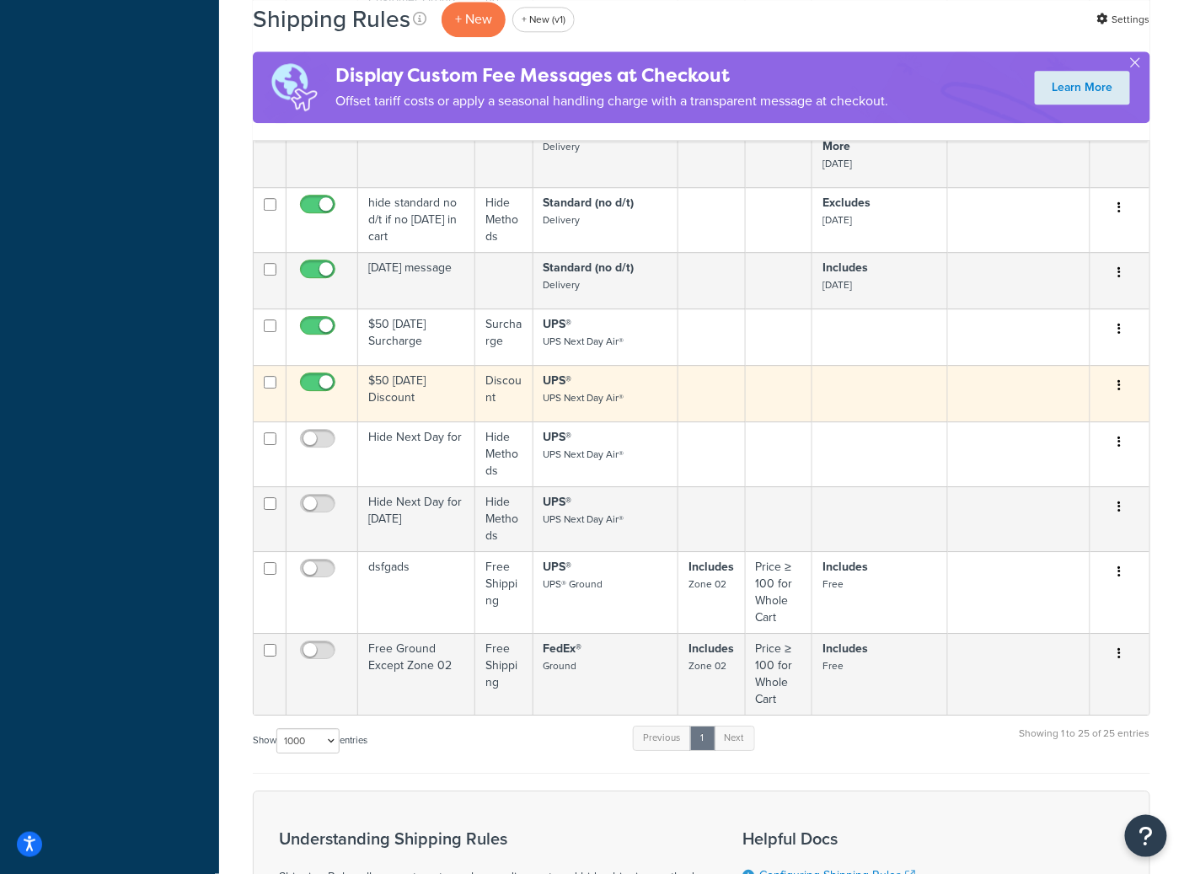
click at [319, 378] on span at bounding box center [317, 383] width 35 height 20
click at [319, 378] on input "checkbox" at bounding box center [320, 386] width 46 height 21
checkbox input "false"
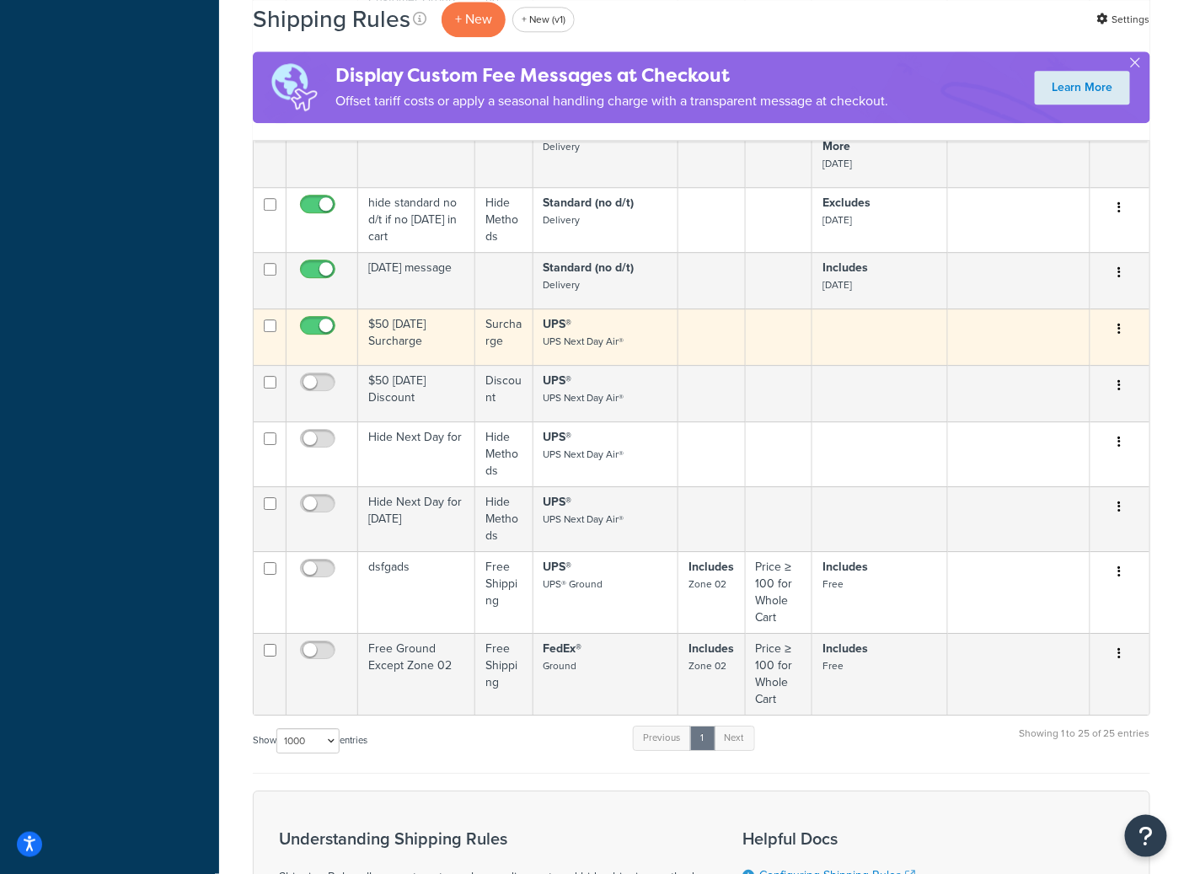
click at [314, 332] on input "checkbox" at bounding box center [320, 329] width 46 height 21
checkbox input "false"
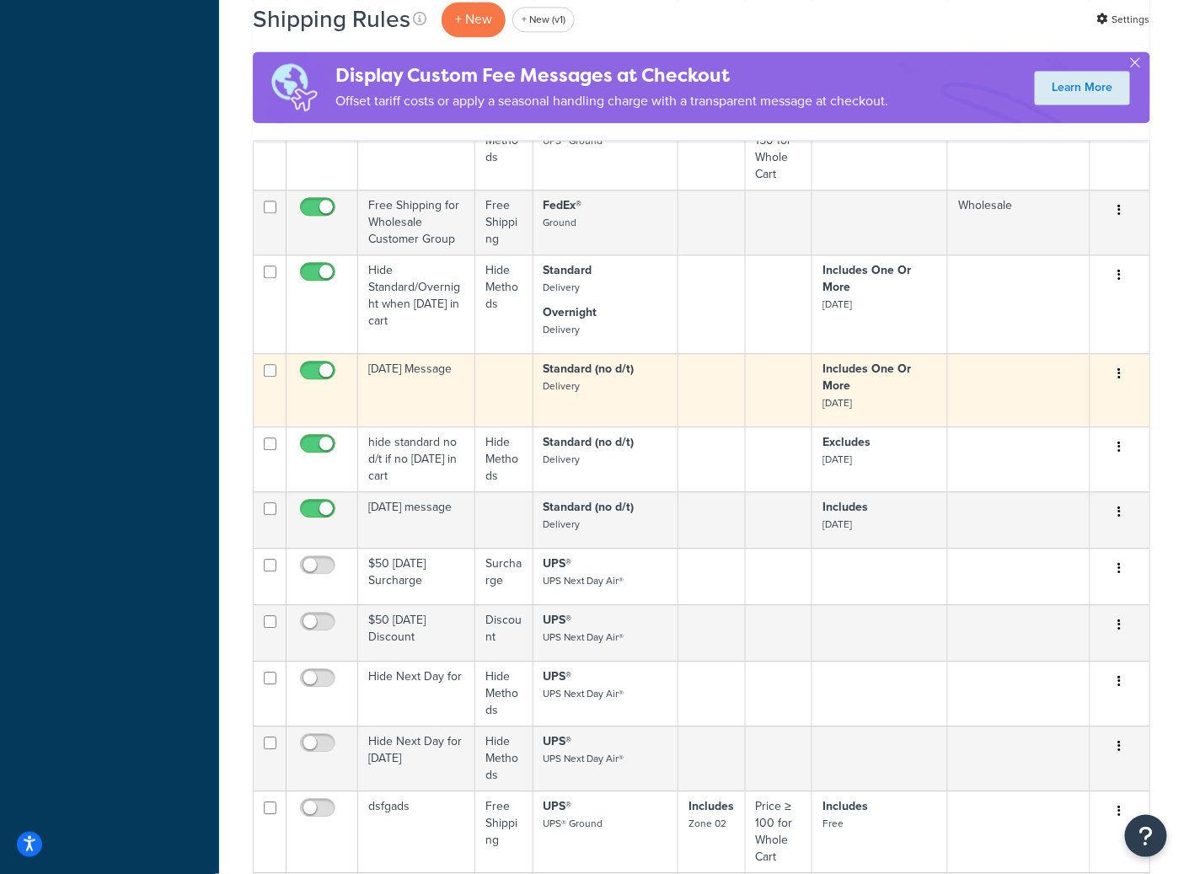
scroll to position [1177, 0]
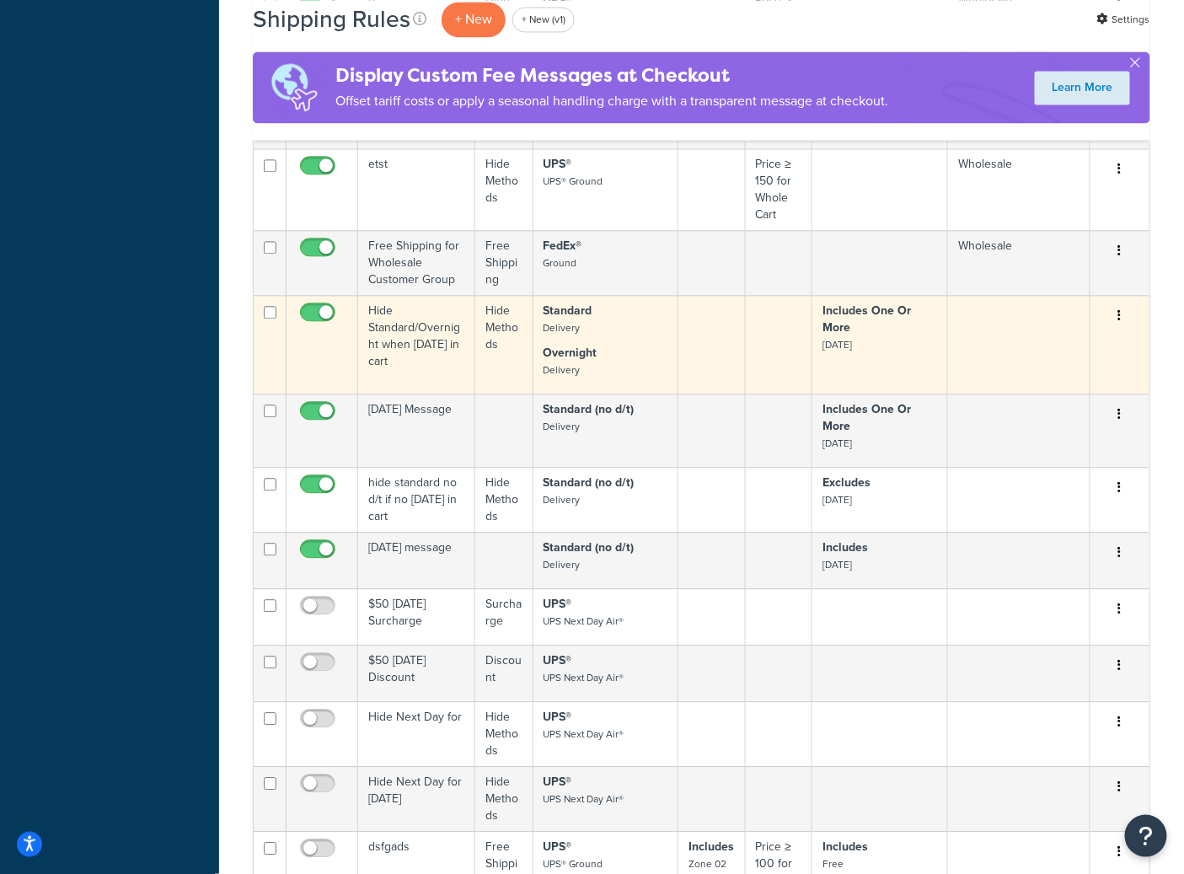
click at [437, 361] on td "Hide Standard/Overnight when [DATE] in cart" at bounding box center [416, 344] width 117 height 99
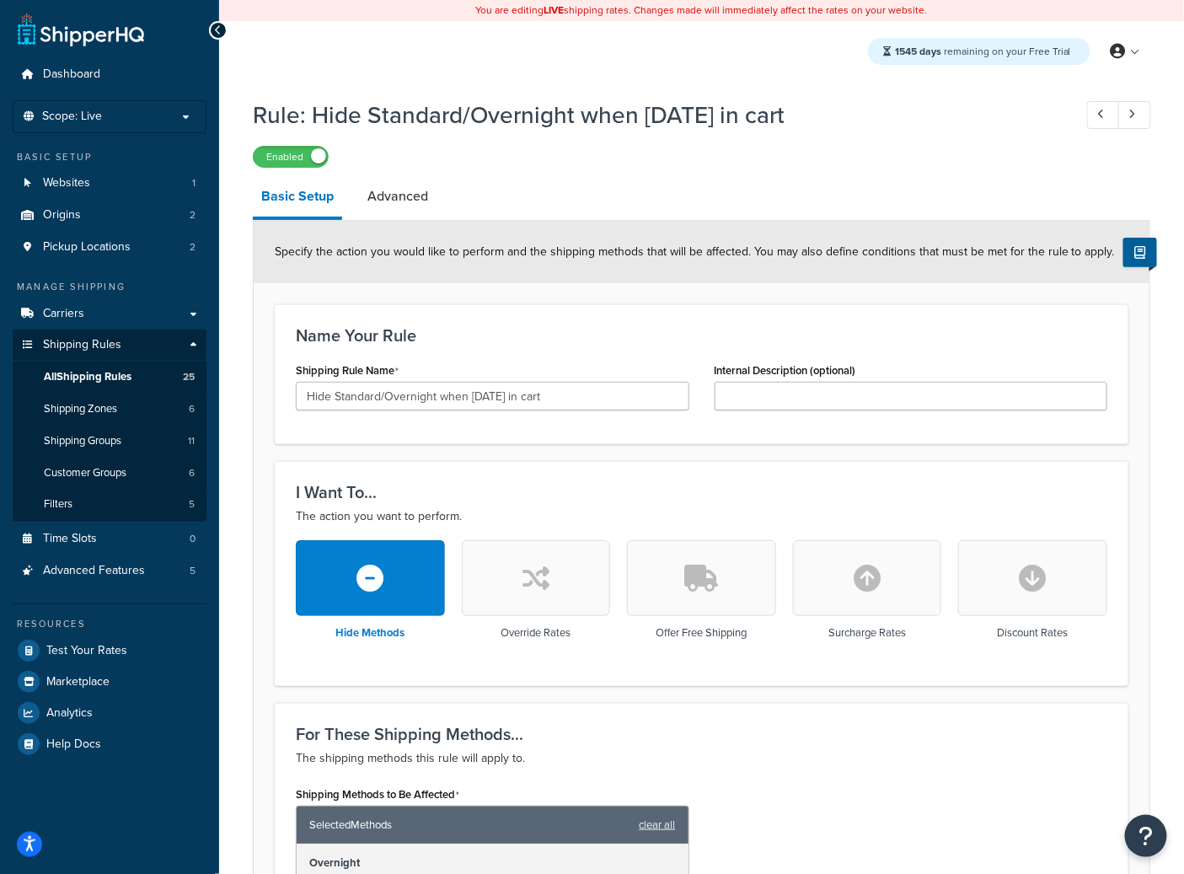
drag, startPoint x: 294, startPoint y: 155, endPoint x: 286, endPoint y: 169, distance: 15.9
click at [294, 155] on label "Enabled" at bounding box center [291, 157] width 74 height 20
click at [103, 654] on span "Test Your Rates" at bounding box center [86, 651] width 81 height 14
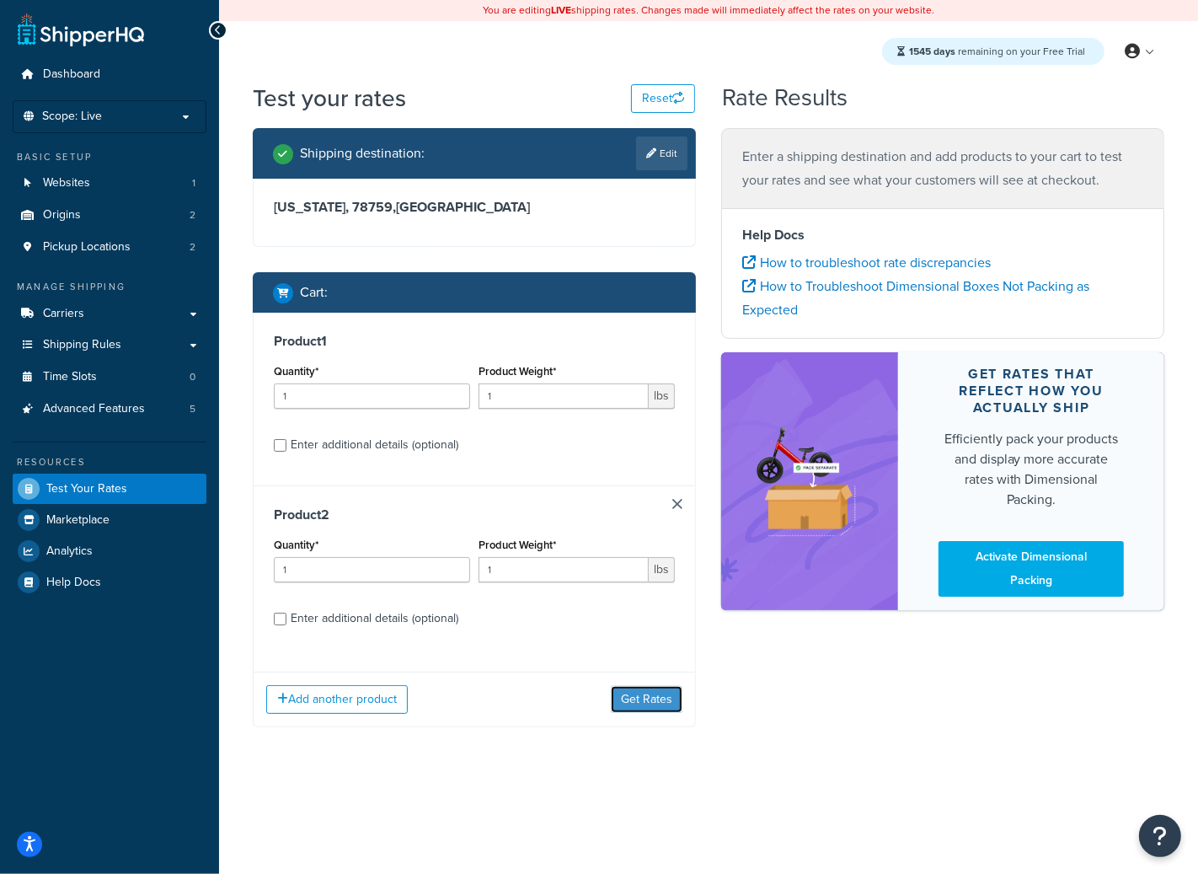
click at [634, 710] on button "Get Rates" at bounding box center [647, 699] width 72 height 27
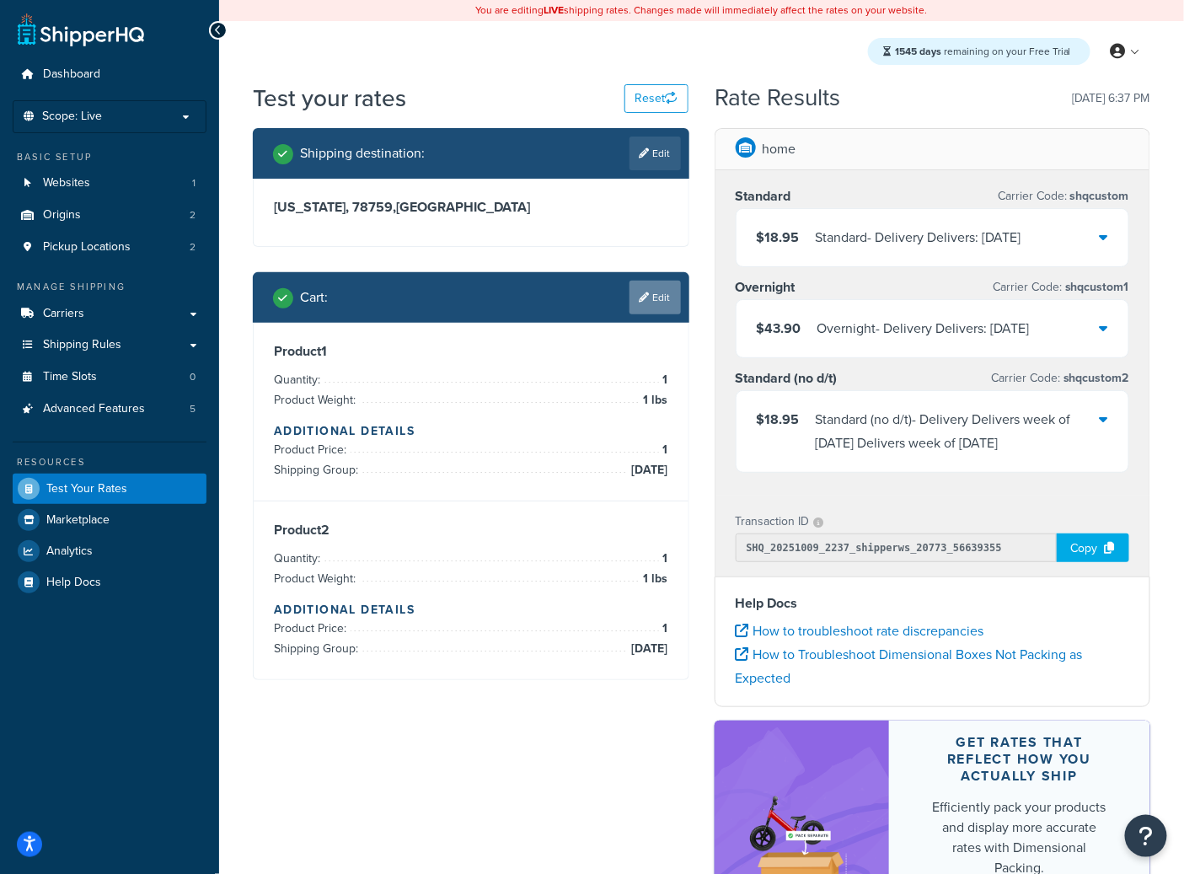
click at [668, 303] on link "Edit" at bounding box center [655, 298] width 51 height 34
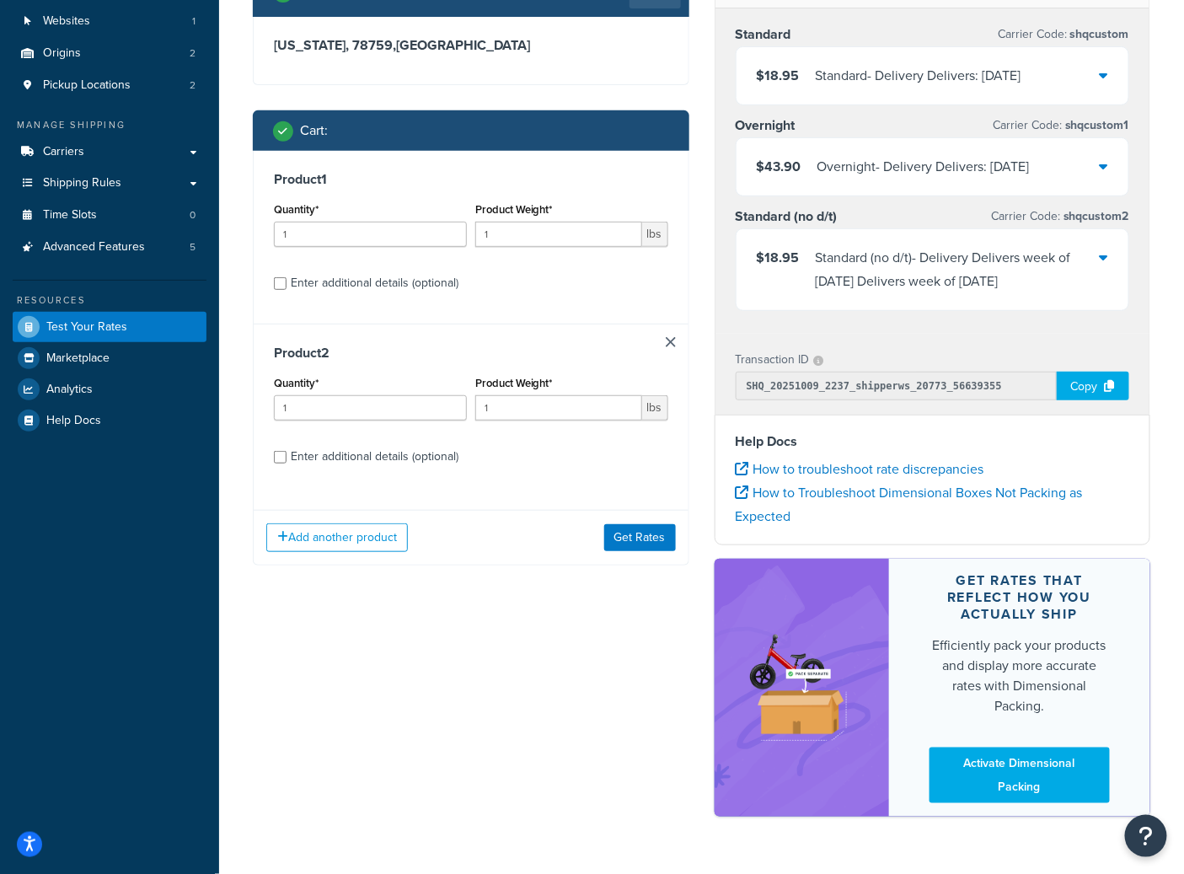
scroll to position [229, 0]
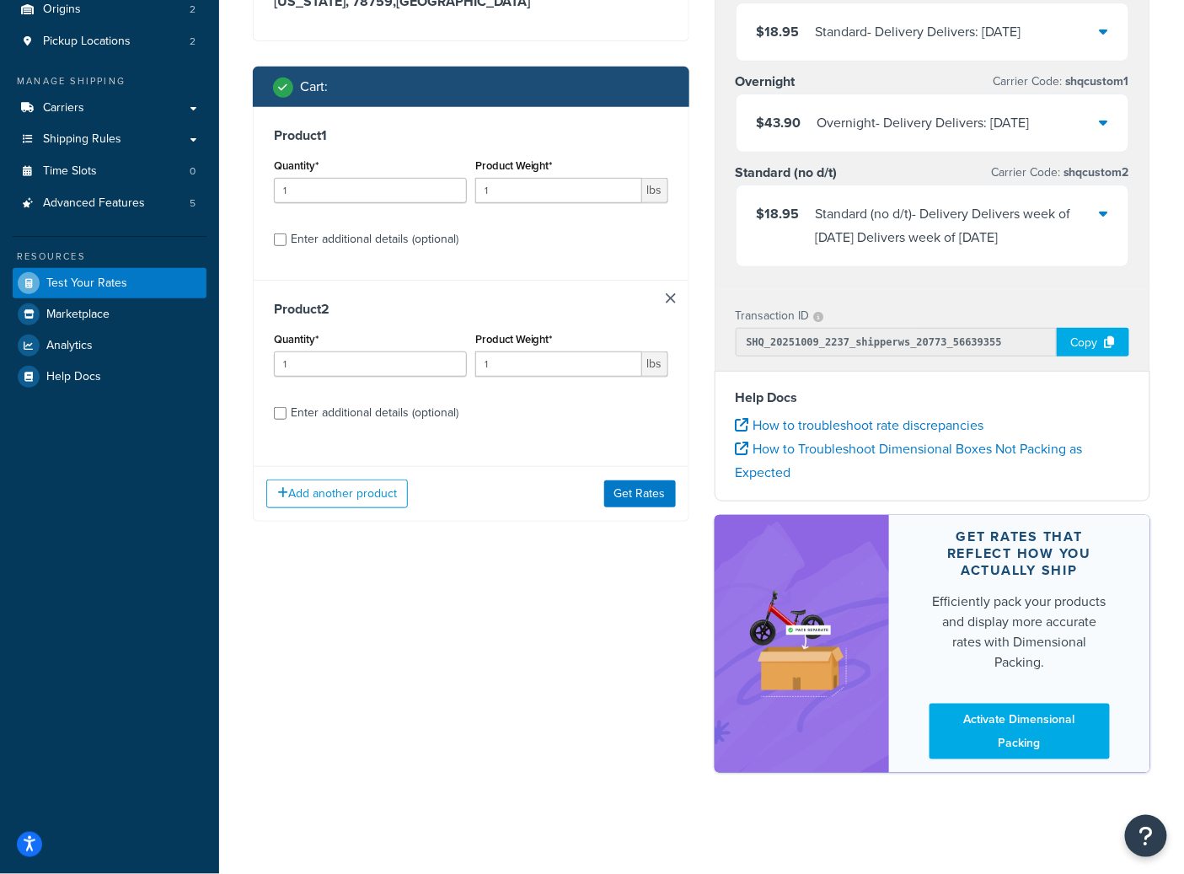
click at [675, 280] on div "Product 2 Quantity* 1 Product Weight* 1 lbs Enter additional details (optional)" at bounding box center [471, 367] width 435 height 174
click at [670, 293] on link at bounding box center [671, 298] width 10 height 10
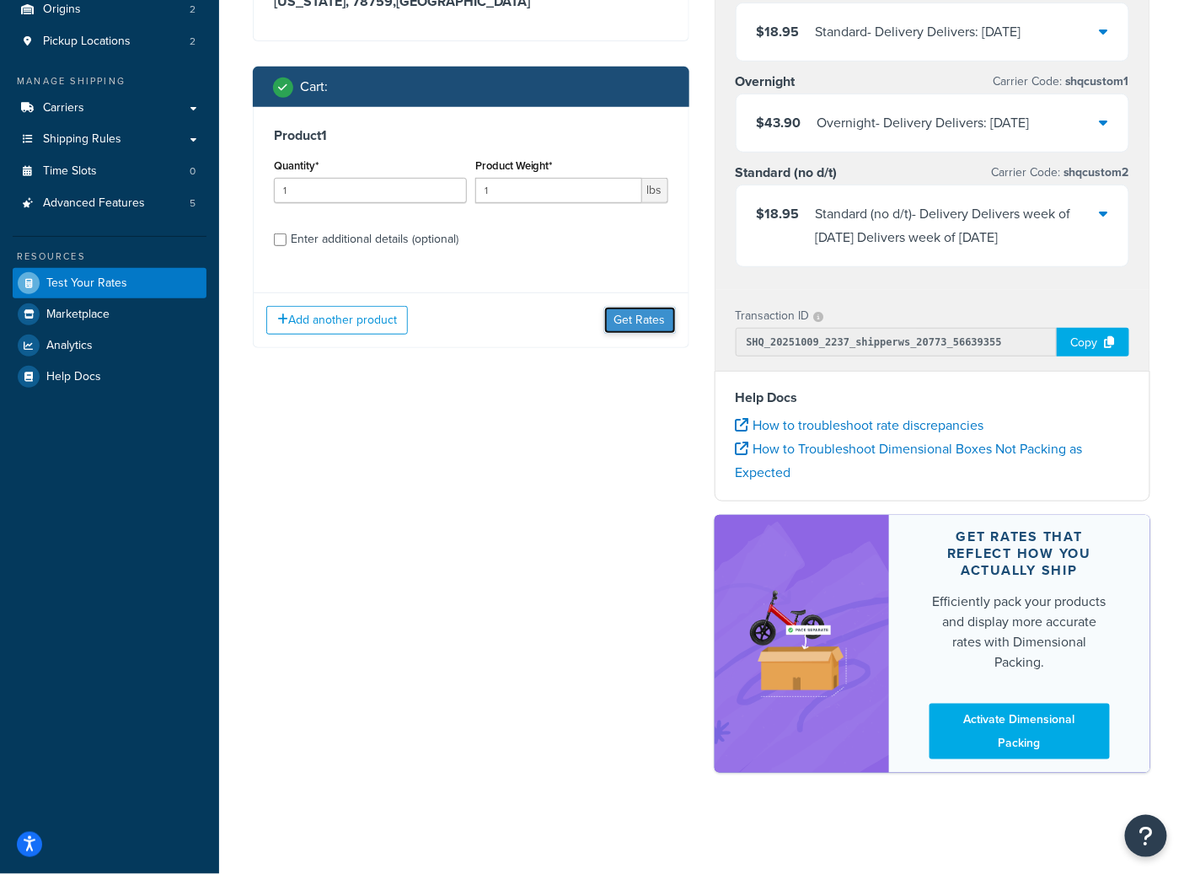
click at [631, 307] on button "Get Rates" at bounding box center [640, 320] width 72 height 27
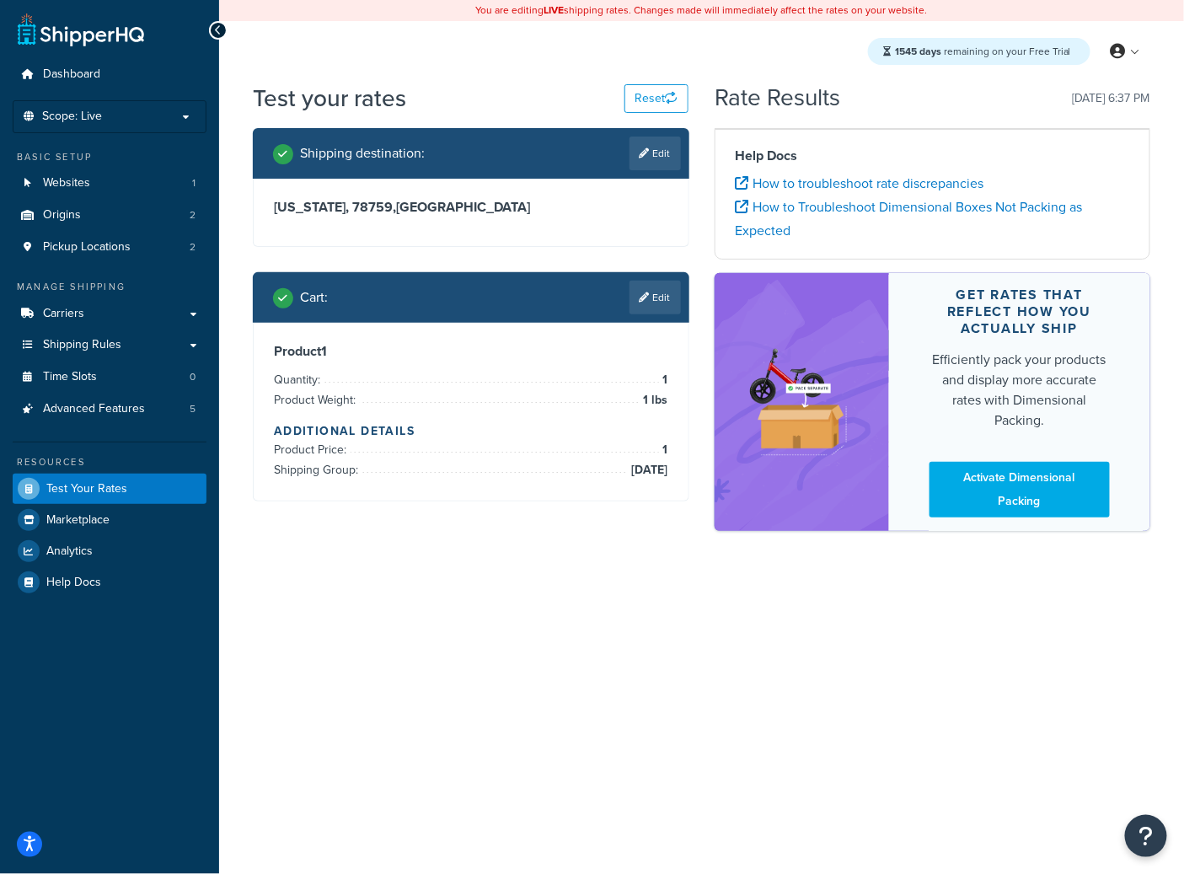
scroll to position [0, 0]
